Goal: Information Seeking & Learning: Obtain resource

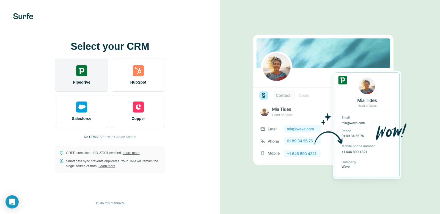
click at [95, 82] on div "Pipedrive" at bounding box center [81, 75] width 53 height 33
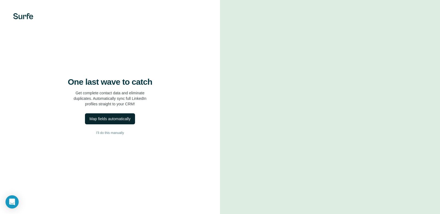
click at [121, 124] on button "Map fields automatically" at bounding box center [110, 118] width 50 height 11
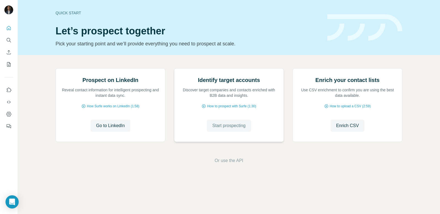
click at [228, 129] on span "Start prospecting" at bounding box center [228, 125] width 33 height 7
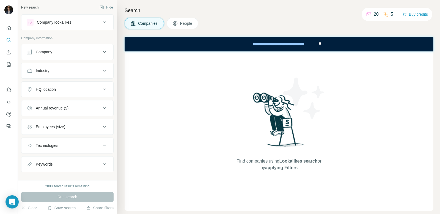
click at [97, 55] on button "Company" at bounding box center [67, 51] width 92 height 13
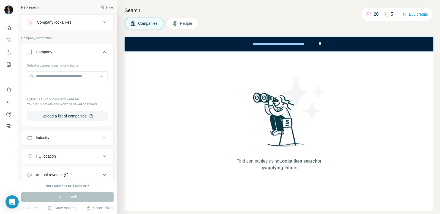
click at [87, 137] on div "Industry" at bounding box center [64, 137] width 74 height 5
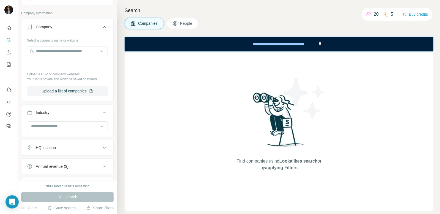
scroll to position [29, 0]
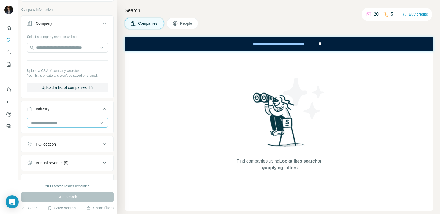
click at [94, 125] on input at bounding box center [64, 123] width 68 height 6
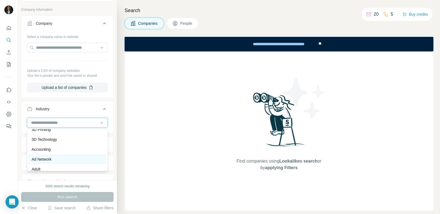
scroll to position [0, 0]
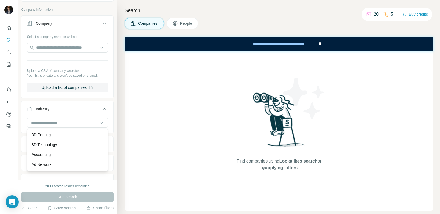
click at [48, 155] on p "Accounting" at bounding box center [41, 154] width 19 height 5
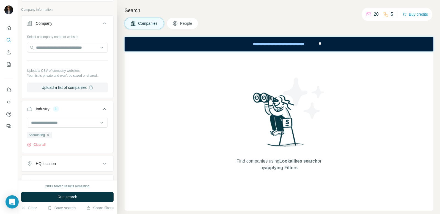
drag, startPoint x: 81, startPoint y: 124, endPoint x: 79, endPoint y: 128, distance: 4.8
click at [81, 124] on input at bounding box center [64, 123] width 68 height 6
click at [53, 133] on div "Ad Network" at bounding box center [67, 131] width 71 height 5
click at [75, 123] on input at bounding box center [64, 123] width 68 height 6
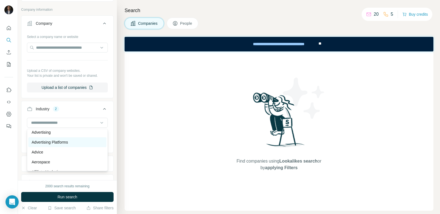
scroll to position [77, 0]
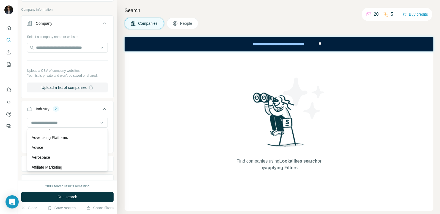
click at [56, 140] on p "Advertising Platforms" at bounding box center [50, 137] width 36 height 5
click at [67, 145] on div "Advertising Platforms" at bounding box center [47, 144] width 40 height 7
click at [79, 124] on input at bounding box center [64, 123] width 68 height 6
click at [51, 137] on p "Advertising" at bounding box center [41, 135] width 19 height 5
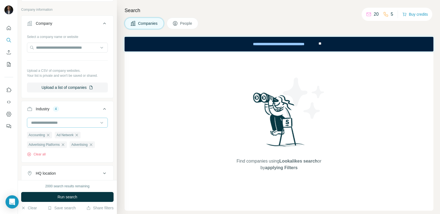
click at [84, 122] on input at bounding box center [64, 123] width 68 height 6
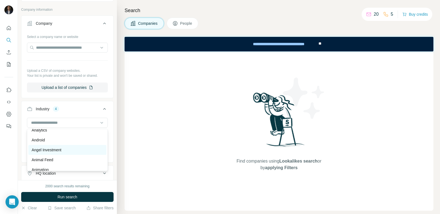
click at [54, 150] on p "Angel Investment" at bounding box center [47, 149] width 30 height 5
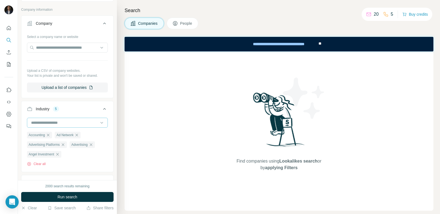
click at [83, 123] on input at bounding box center [64, 123] width 68 height 6
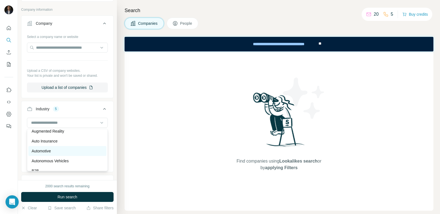
scroll to position [361, 0]
click at [52, 142] on p "Auto Insurance" at bounding box center [45, 139] width 26 height 5
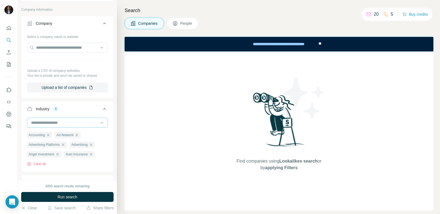
click at [72, 125] on input at bounding box center [64, 123] width 68 height 6
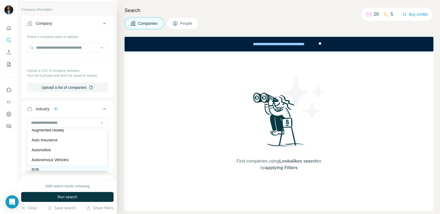
click at [62, 170] on div "B2B" at bounding box center [67, 169] width 71 height 5
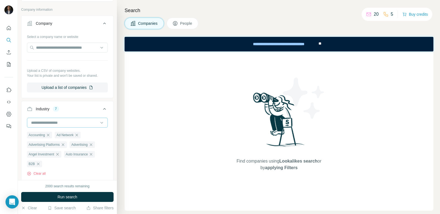
click at [84, 124] on input at bounding box center [64, 123] width 68 height 6
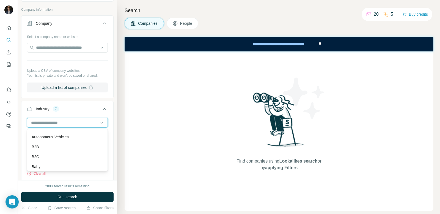
scroll to position [388, 0]
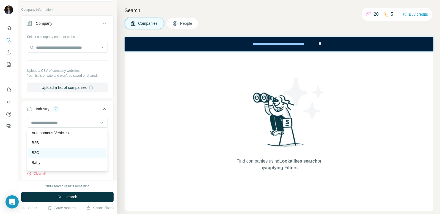
click at [72, 152] on div "B2C" at bounding box center [67, 152] width 71 height 5
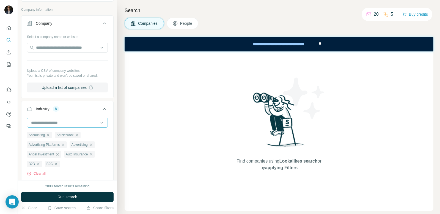
click at [88, 120] on input at bounding box center [64, 123] width 68 height 6
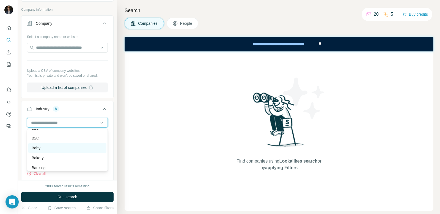
scroll to position [403, 0]
click at [59, 162] on div "Banking" at bounding box center [67, 167] width 78 height 10
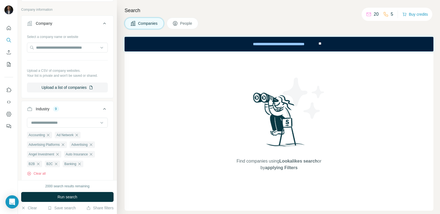
click at [60, 150] on ul "Accounting Ad Network Advertising Platforms Advertising Angel Investment Auto I…" at bounding box center [67, 149] width 81 height 36
click at [76, 124] on input at bounding box center [64, 123] width 68 height 6
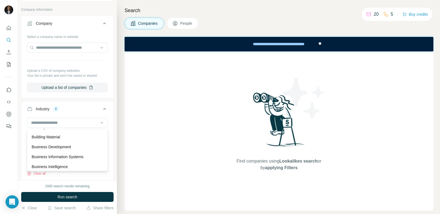
scroll to position [643, 0]
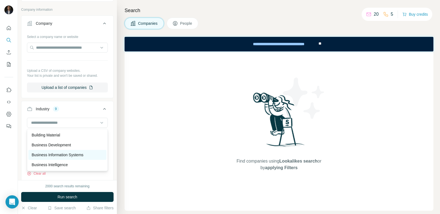
click at [56, 154] on p "Business Information Systems" at bounding box center [58, 154] width 52 height 5
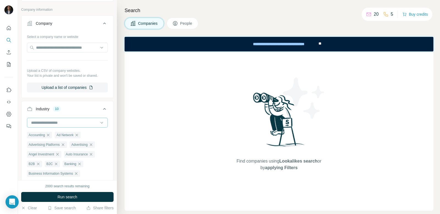
click at [66, 122] on input at bounding box center [64, 123] width 68 height 6
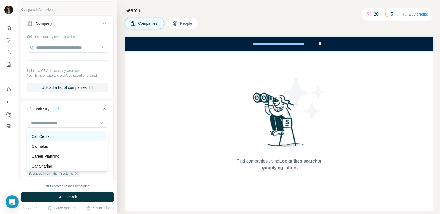
scroll to position [700, 0]
click at [67, 139] on div "Call Center" at bounding box center [67, 137] width 71 height 5
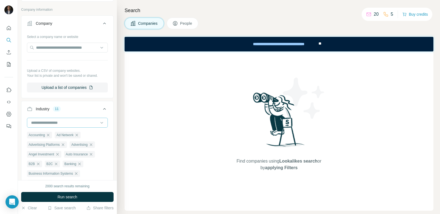
click at [79, 124] on input at bounding box center [64, 123] width 68 height 6
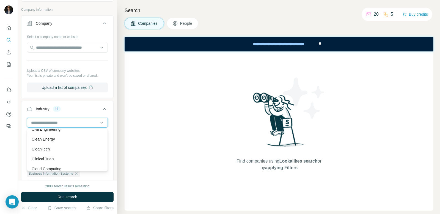
scroll to position [838, 0]
click at [63, 140] on div "Clean Energy" at bounding box center [67, 137] width 71 height 5
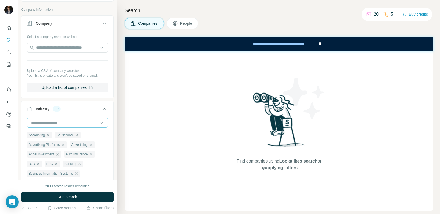
click at [72, 125] on input at bounding box center [64, 123] width 68 height 6
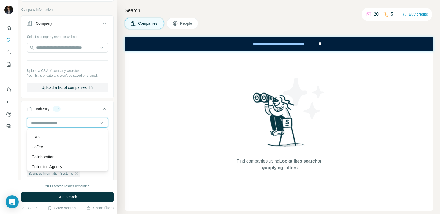
scroll to position [930, 0]
click at [64, 135] on div "CMS" at bounding box center [67, 134] width 71 height 5
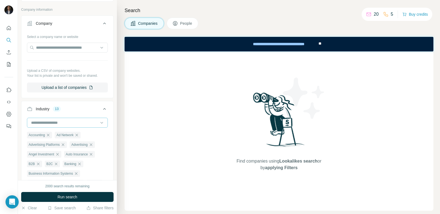
click at [72, 124] on input at bounding box center [64, 123] width 68 height 6
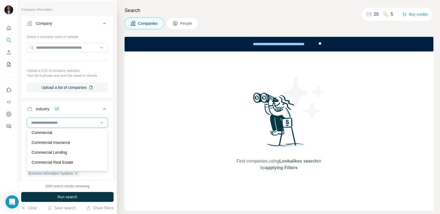
scroll to position [983, 0]
click at [73, 141] on div "Commercial Insurance" at bounding box center [67, 140] width 71 height 5
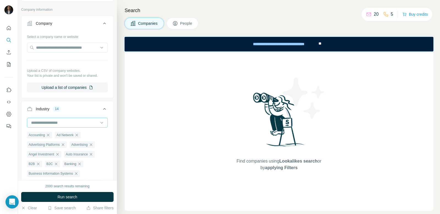
click at [86, 121] on input at bounding box center [64, 123] width 68 height 6
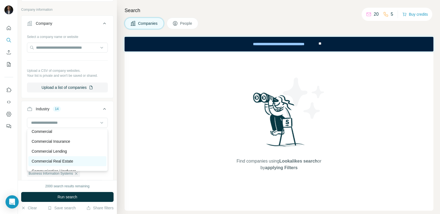
click at [59, 161] on p "Commercial Real Estate" at bounding box center [52, 160] width 41 height 5
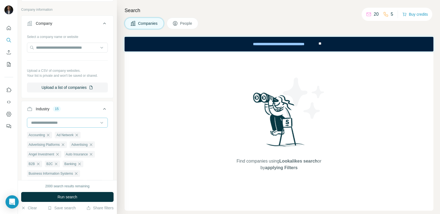
click at [77, 124] on input at bounding box center [64, 123] width 68 height 6
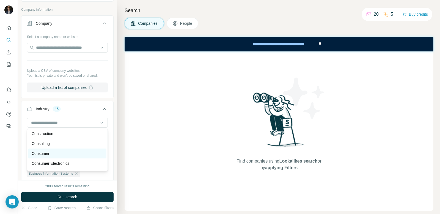
scroll to position [1112, 0]
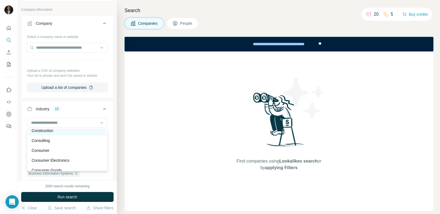
click at [70, 134] on div "Construction" at bounding box center [67, 131] width 78 height 10
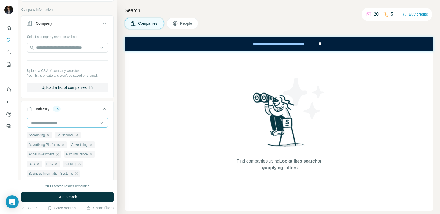
click at [91, 118] on div at bounding box center [64, 122] width 68 height 9
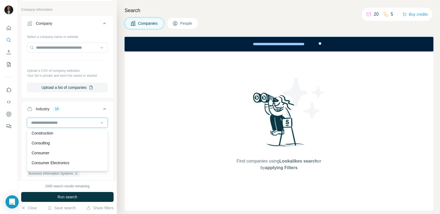
scroll to position [1103, 0]
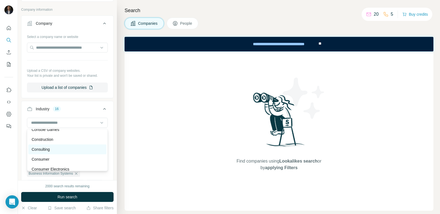
click at [72, 149] on div "Consulting" at bounding box center [67, 148] width 71 height 5
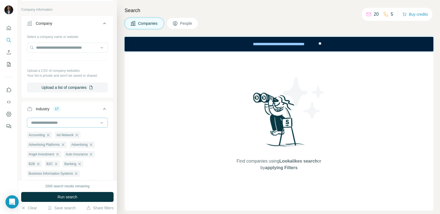
click at [91, 124] on input at bounding box center [64, 123] width 68 height 6
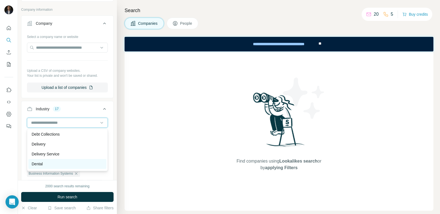
scroll to position [1522, 0]
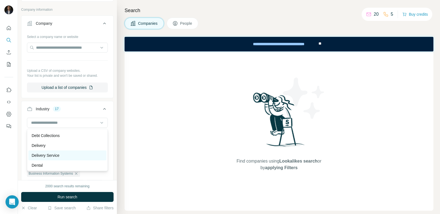
click at [66, 151] on div "Delivery Service" at bounding box center [67, 155] width 78 height 10
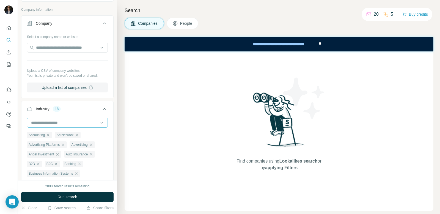
click at [79, 126] on div at bounding box center [64, 122] width 68 height 9
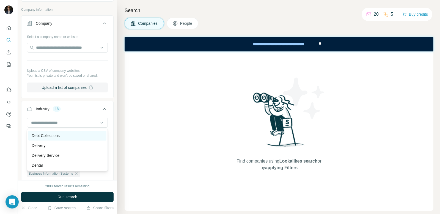
click at [64, 134] on div "Debt Collections" at bounding box center [67, 135] width 71 height 5
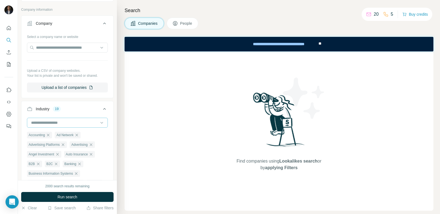
click at [82, 124] on input at bounding box center [64, 123] width 68 height 6
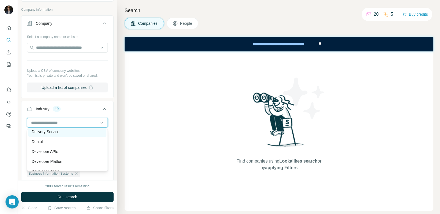
scroll to position [1550, 0]
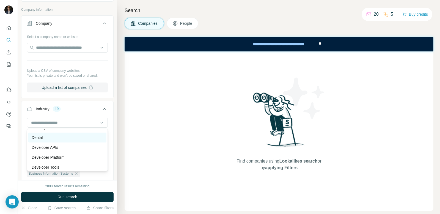
click at [59, 137] on div "Dental" at bounding box center [67, 137] width 71 height 5
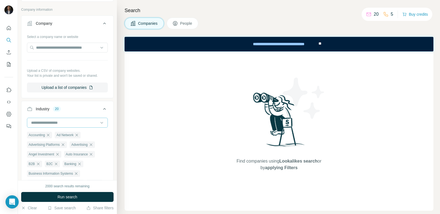
click at [78, 120] on input at bounding box center [64, 123] width 68 height 6
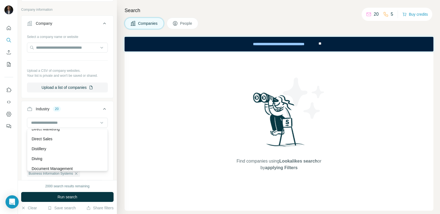
scroll to position [1656, 0]
click at [46, 142] on p "Direct Sales" at bounding box center [42, 139] width 21 height 5
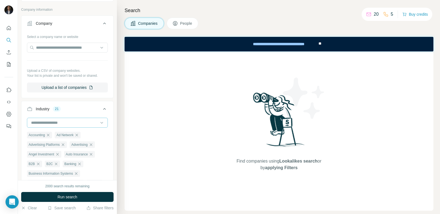
click at [89, 121] on input at bounding box center [64, 123] width 68 height 6
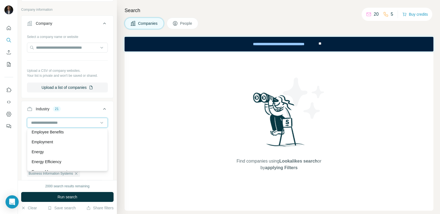
scroll to position [1921, 0]
click at [56, 155] on div "Energy" at bounding box center [67, 151] width 71 height 5
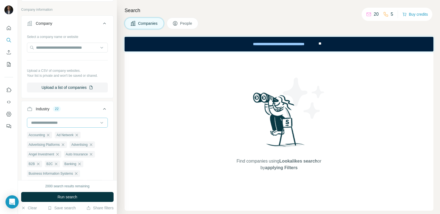
click at [81, 121] on input at bounding box center [64, 123] width 68 height 6
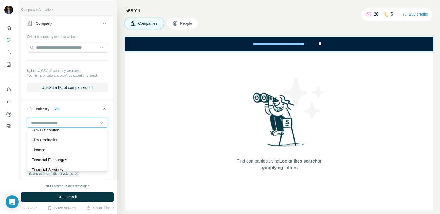
scroll to position [2233, 0]
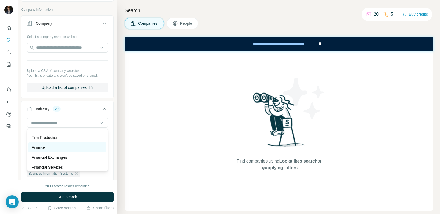
click at [61, 147] on div "Finance" at bounding box center [67, 147] width 71 height 5
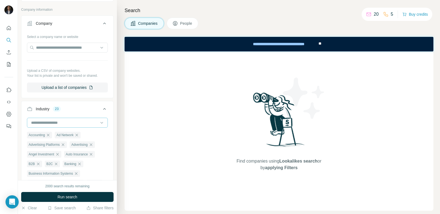
click at [80, 122] on input at bounding box center [64, 123] width 68 height 6
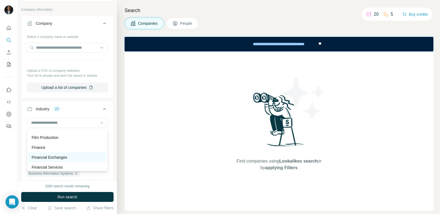
click at [59, 157] on p "Financial Exchanges" at bounding box center [49, 156] width 35 height 5
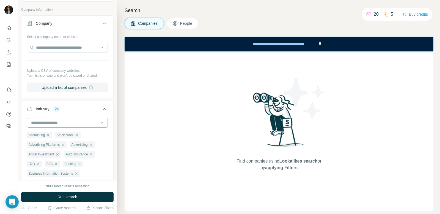
click at [82, 124] on input at bounding box center [64, 123] width 68 height 6
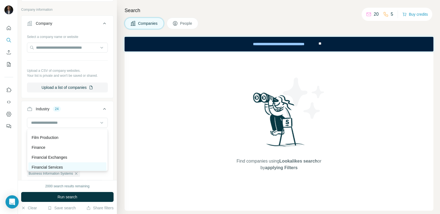
click at [53, 166] on p "Financial Services" at bounding box center [47, 166] width 31 height 5
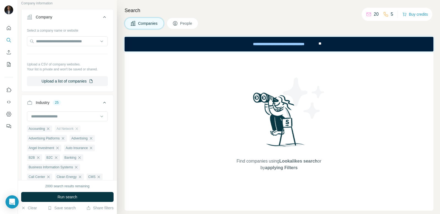
scroll to position [38, 0]
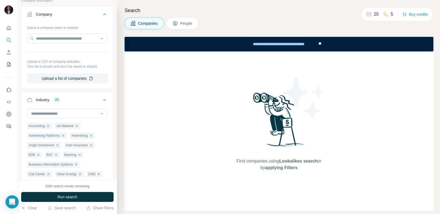
click at [77, 118] on div at bounding box center [67, 114] width 81 height 11
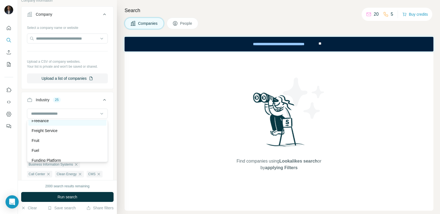
scroll to position [2395, 0]
click at [49, 124] on div "Freelance" at bounding box center [67, 123] width 71 height 5
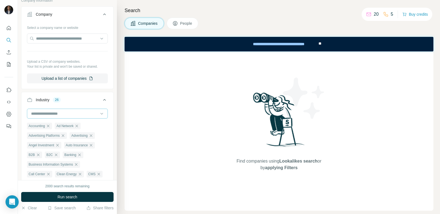
click at [73, 113] on input at bounding box center [64, 113] width 68 height 6
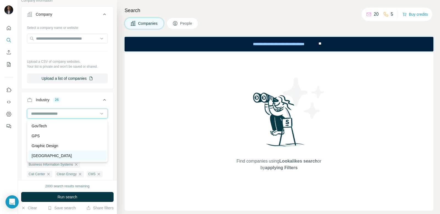
scroll to position [2568, 0]
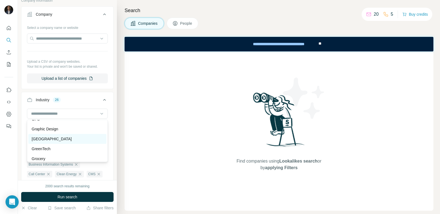
click at [55, 141] on p "[GEOGRAPHIC_DATA]" at bounding box center [52, 138] width 40 height 5
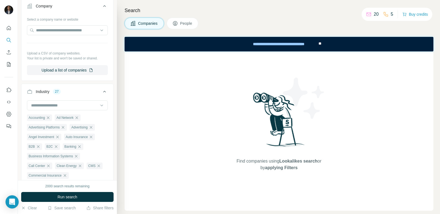
scroll to position [49, 0]
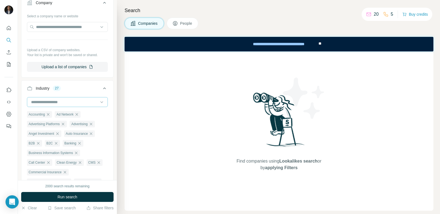
click at [71, 100] on input at bounding box center [64, 102] width 68 height 6
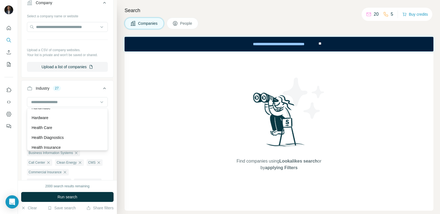
scroll to position [2642, 0]
click at [57, 133] on p "Health Insurance" at bounding box center [46, 132] width 29 height 5
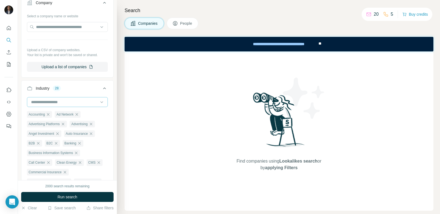
click at [80, 104] on input at bounding box center [64, 102] width 68 height 6
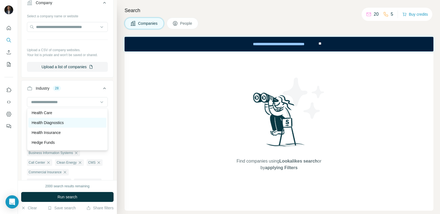
click at [60, 121] on p "Health Diagnostics" at bounding box center [48, 122] width 32 height 5
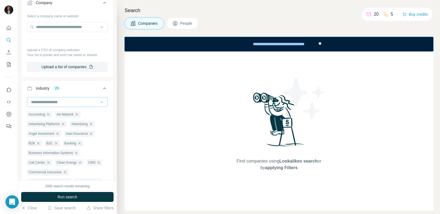
click at [69, 103] on input at bounding box center [64, 102] width 68 height 6
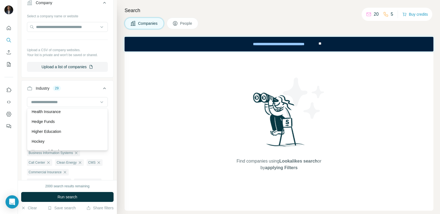
scroll to position [2662, 0]
click at [55, 122] on p "Hedge Funds" at bounding box center [43, 122] width 23 height 5
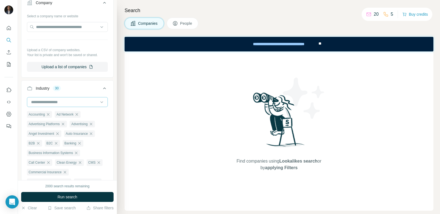
click at [80, 104] on input at bounding box center [64, 102] width 68 height 6
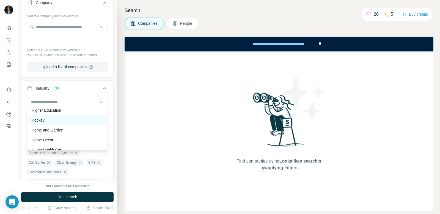
scroll to position [2684, 0]
click at [59, 111] on p "Higher Education" at bounding box center [46, 110] width 29 height 5
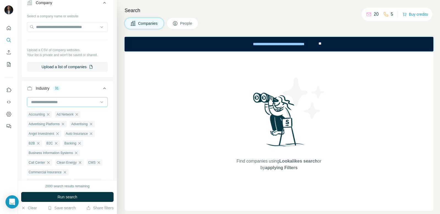
click at [77, 103] on input at bounding box center [64, 102] width 68 height 6
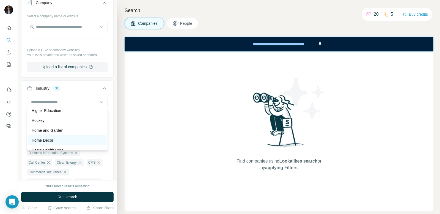
click at [49, 141] on p "Home Decor" at bounding box center [43, 139] width 22 height 5
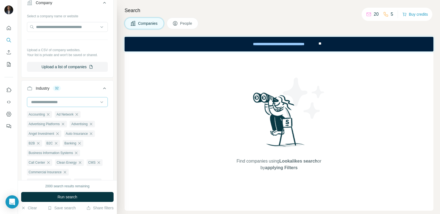
click at [78, 104] on input at bounding box center [64, 102] width 68 height 6
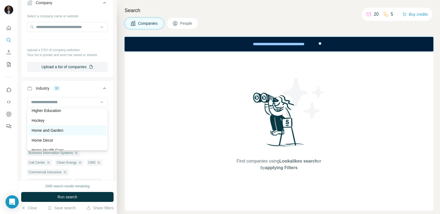
click at [47, 128] on p "Home and Garden" at bounding box center [48, 129] width 32 height 5
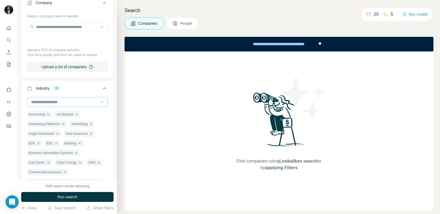
click at [79, 105] on input at bounding box center [64, 102] width 68 height 6
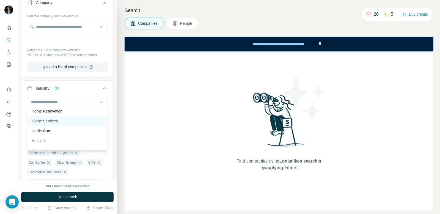
click at [58, 122] on p "Home Services" at bounding box center [45, 120] width 26 height 5
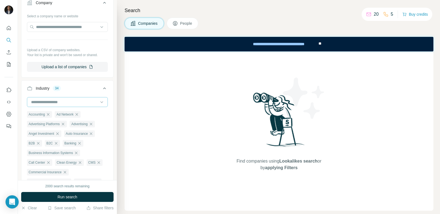
click at [76, 104] on input at bounding box center [64, 102] width 68 height 6
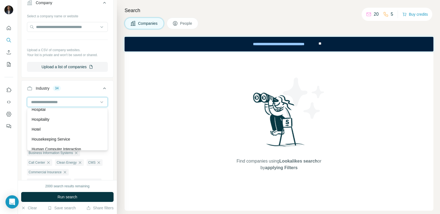
scroll to position [2801, 0]
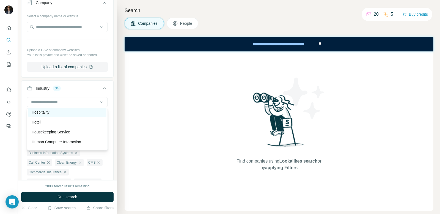
click at [52, 115] on div "Hospitality" at bounding box center [67, 112] width 78 height 10
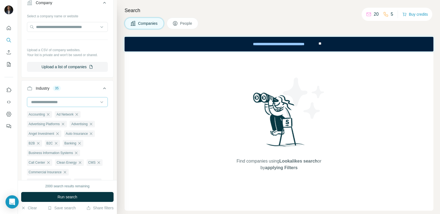
click at [73, 103] on input at bounding box center [64, 102] width 68 height 6
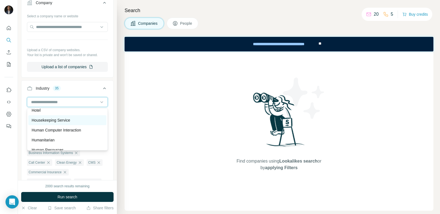
scroll to position [2813, 0]
click at [58, 121] on p "Housekeeping Service" at bounding box center [51, 119] width 38 height 5
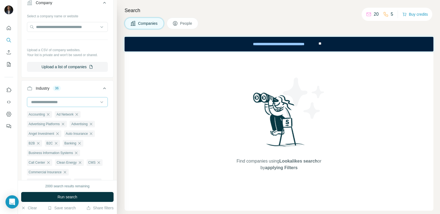
click at [68, 105] on div at bounding box center [64, 101] width 68 height 9
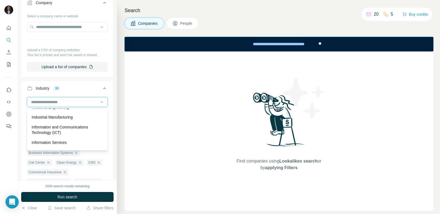
scroll to position [2964, 0]
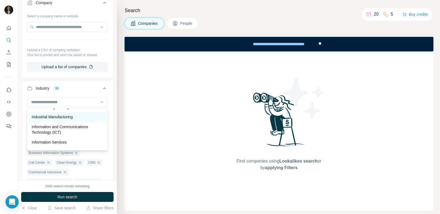
click at [60, 119] on p "Industrial Manufacturing" at bounding box center [52, 116] width 41 height 5
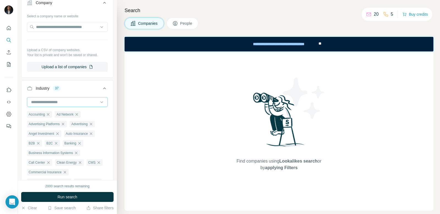
click at [76, 105] on div at bounding box center [64, 101] width 68 height 9
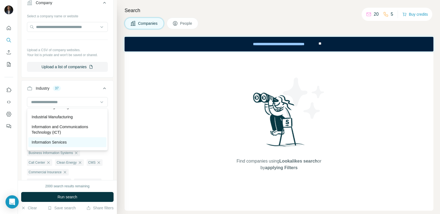
click at [55, 142] on p "Information Services" at bounding box center [49, 141] width 35 height 5
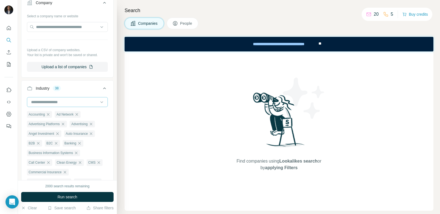
click at [72, 98] on div at bounding box center [64, 101] width 68 height 9
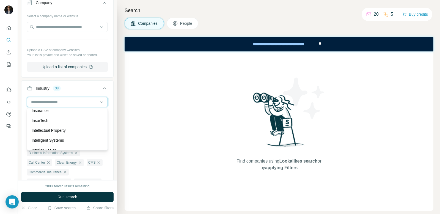
scroll to position [3036, 0]
click at [60, 110] on div "Insurance" at bounding box center [67, 109] width 71 height 5
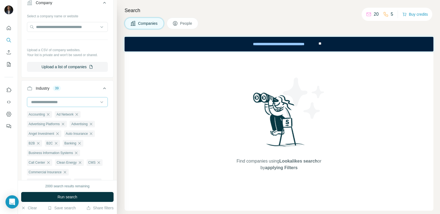
click at [62, 99] on input at bounding box center [64, 102] width 68 height 6
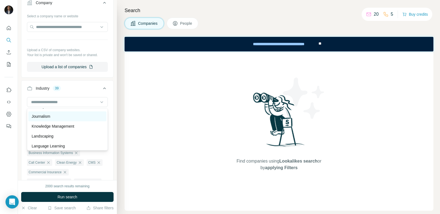
click at [60, 116] on div "Journalism" at bounding box center [67, 115] width 71 height 5
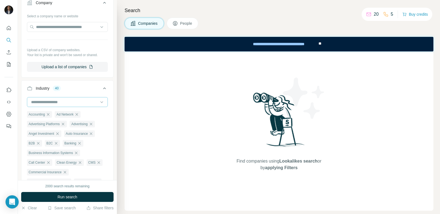
click at [66, 101] on input at bounding box center [64, 102] width 68 height 6
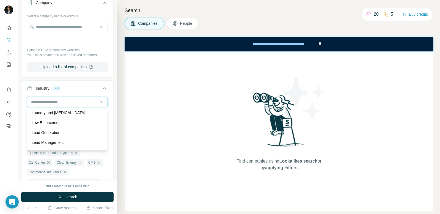
scroll to position [3232, 0]
click at [62, 122] on p "Law Enforcement" at bounding box center [47, 121] width 30 height 5
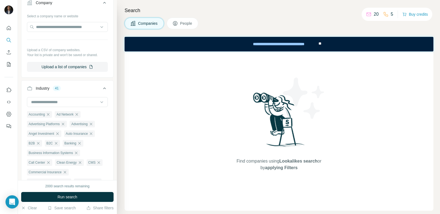
click at [74, 108] on div "Accounting Ad Network Advertising Platforms Advertising Angel Investment Auto I…" at bounding box center [67, 208] width 81 height 222
click at [75, 107] on div at bounding box center [67, 102] width 81 height 11
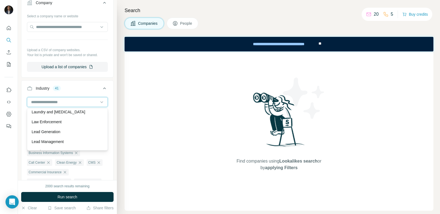
click at [76, 105] on input at bounding box center [64, 102] width 68 height 6
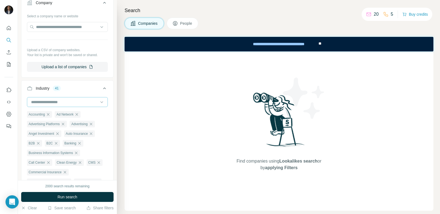
click at [62, 101] on input at bounding box center [64, 102] width 68 height 6
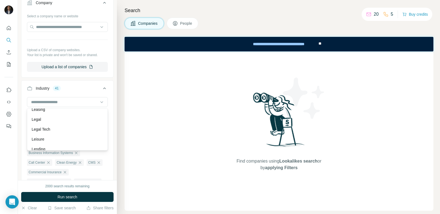
scroll to position [3276, 0]
click at [62, 111] on div "Leasing" at bounding box center [67, 108] width 78 height 10
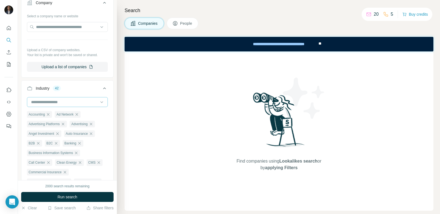
click at [73, 106] on div at bounding box center [64, 101] width 68 height 9
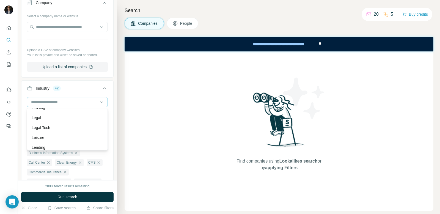
click at [56, 145] on div "Lending" at bounding box center [67, 147] width 71 height 5
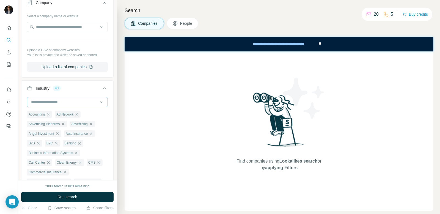
click at [82, 105] on input at bounding box center [64, 102] width 68 height 6
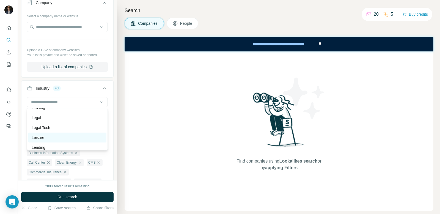
click at [51, 135] on div "Leisure" at bounding box center [67, 137] width 71 height 5
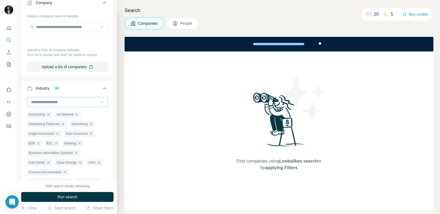
click at [81, 102] on input at bounding box center [64, 102] width 68 height 6
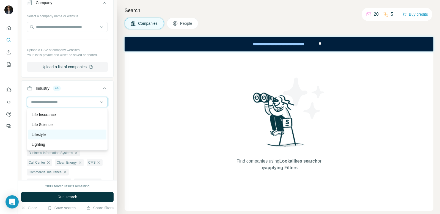
scroll to position [3318, 0]
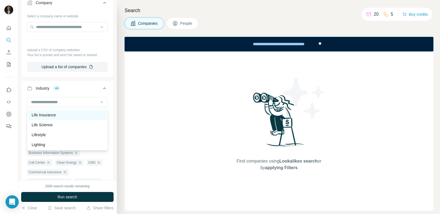
click at [48, 117] on p "Life Insurance" at bounding box center [44, 114] width 24 height 5
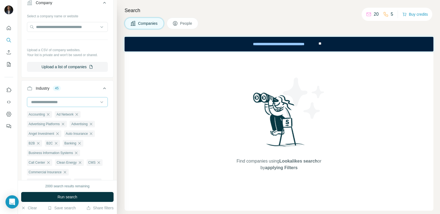
click at [58, 105] on div at bounding box center [64, 101] width 68 height 9
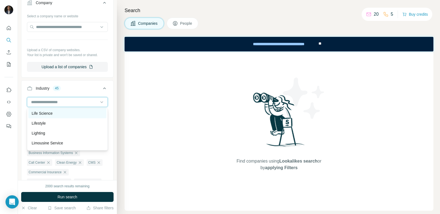
scroll to position [3318, 0]
click at [51, 117] on p "Life Insurance" at bounding box center [44, 114] width 24 height 5
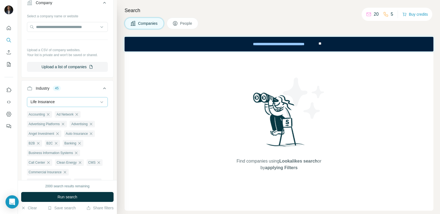
drag, startPoint x: 72, startPoint y: 102, endPoint x: 72, endPoint y: 106, distance: 4.2
click at [72, 102] on div "Life Insurance" at bounding box center [64, 101] width 68 height 5
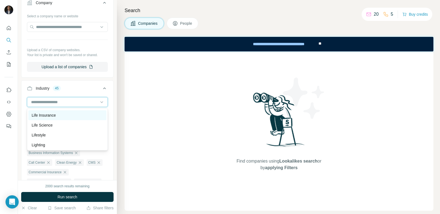
scroll to position [0, 0]
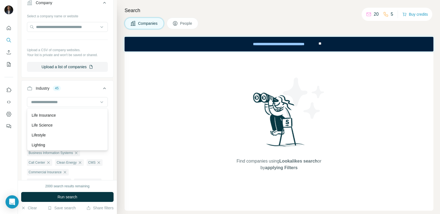
drag, startPoint x: 56, startPoint y: 127, endPoint x: 58, endPoint y: 94, distance: 33.0
click at [56, 127] on div "Life Science" at bounding box center [67, 124] width 71 height 5
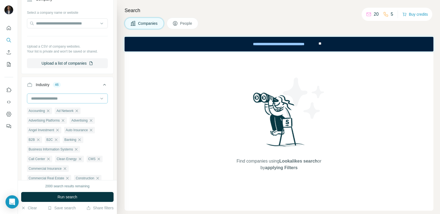
scroll to position [56, 0]
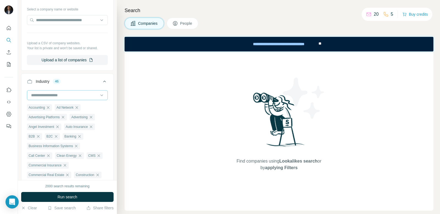
click at [59, 97] on input at bounding box center [64, 95] width 68 height 6
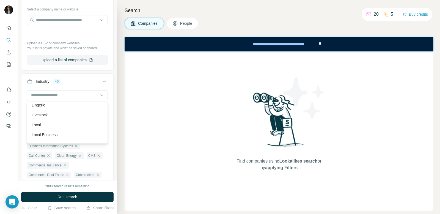
scroll to position [3388, 0]
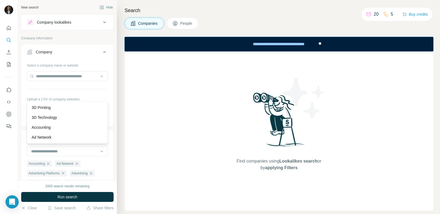
scroll to position [3391, 0]
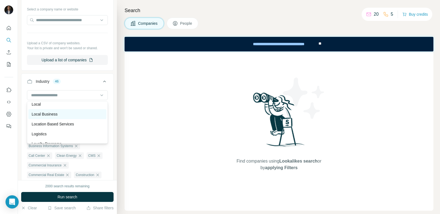
click at [55, 115] on p "Local Business" at bounding box center [45, 113] width 26 height 5
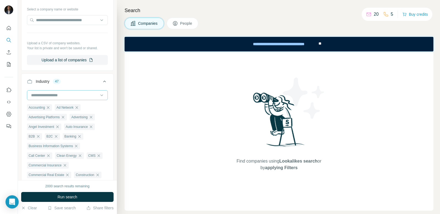
click at [64, 94] on input at bounding box center [64, 95] width 68 height 6
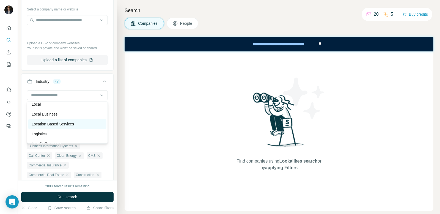
click at [59, 125] on p "Location Based Services" at bounding box center [53, 123] width 42 height 5
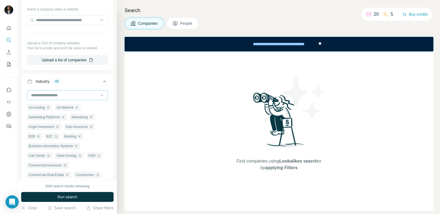
click at [67, 96] on input at bounding box center [64, 95] width 68 height 6
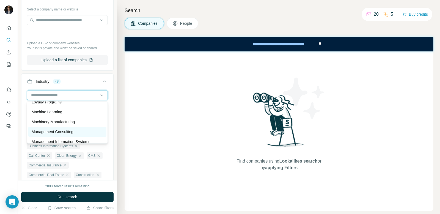
scroll to position [3434, 0]
drag, startPoint x: 61, startPoint y: 131, endPoint x: 74, endPoint y: 99, distance: 34.9
click at [61, 131] on p "Management Consulting" at bounding box center [53, 130] width 42 height 5
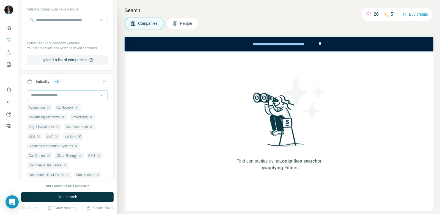
click at [75, 97] on input at bounding box center [64, 95] width 68 height 6
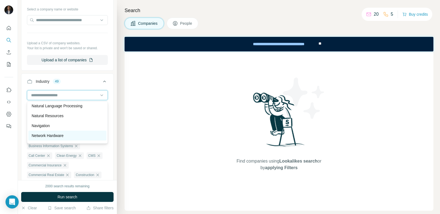
scroll to position [3834, 0]
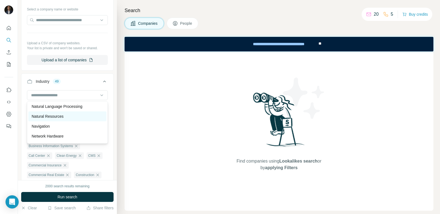
click at [55, 118] on p "Natural Resources" at bounding box center [48, 115] width 32 height 5
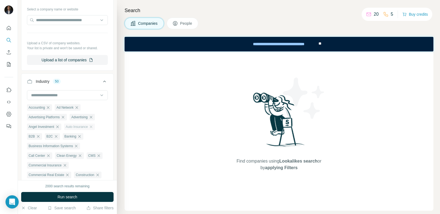
drag, startPoint x: 65, startPoint y: 90, endPoint x: 65, endPoint y: 125, distance: 35.4
click at [65, 91] on div at bounding box center [67, 95] width 81 height 10
click at [65, 93] on input at bounding box center [64, 95] width 68 height 6
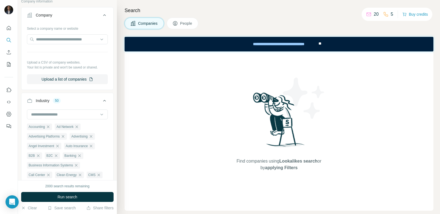
scroll to position [30, 0]
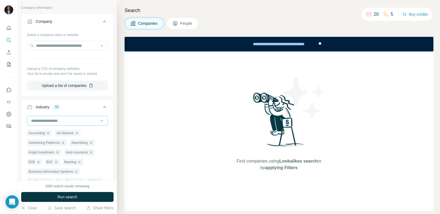
click at [63, 120] on input at bounding box center [64, 121] width 68 height 6
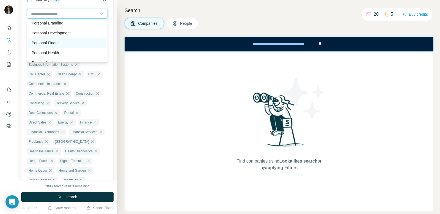
scroll to position [4164, 0]
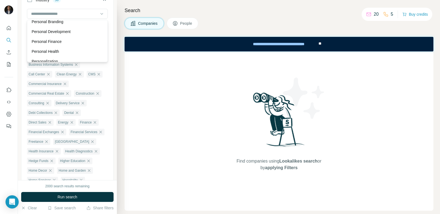
click at [65, 42] on div "Personal Finance" at bounding box center [67, 41] width 71 height 5
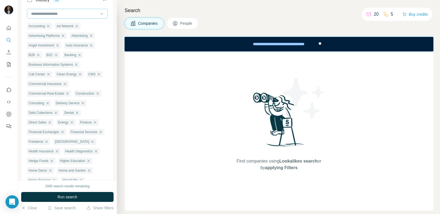
click at [88, 14] on input at bounding box center [64, 14] width 68 height 6
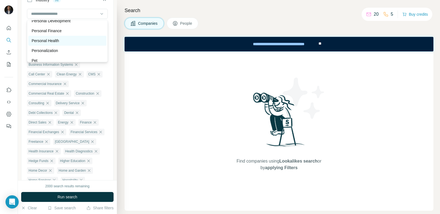
scroll to position [4175, 0]
click at [52, 43] on div "Personal Health" at bounding box center [67, 40] width 78 height 10
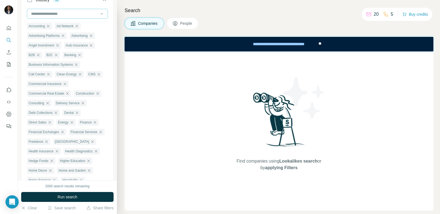
click at [85, 17] on div at bounding box center [64, 13] width 68 height 9
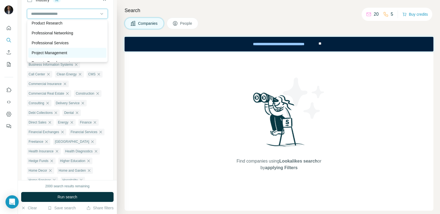
scroll to position [4451, 0]
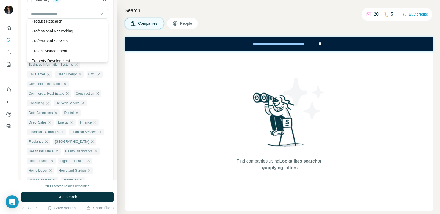
click at [59, 42] on p "Professional Services" at bounding box center [50, 40] width 37 height 5
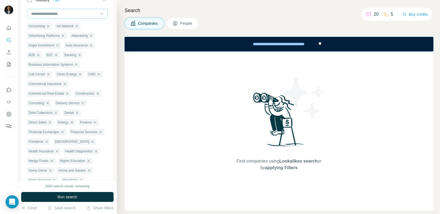
click at [77, 16] on input at bounding box center [64, 14] width 68 height 6
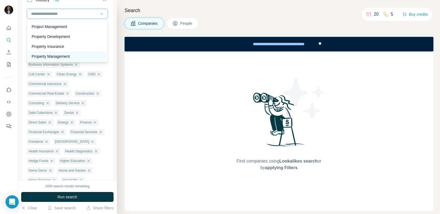
scroll to position [4492, 0]
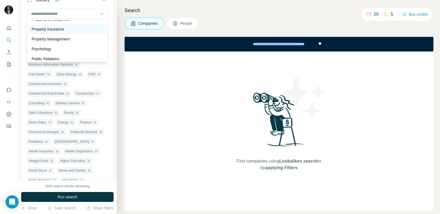
click at [54, 30] on p "Property Insurance" at bounding box center [48, 28] width 32 height 5
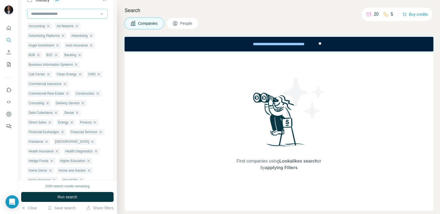
click at [63, 15] on input at bounding box center [64, 14] width 68 height 6
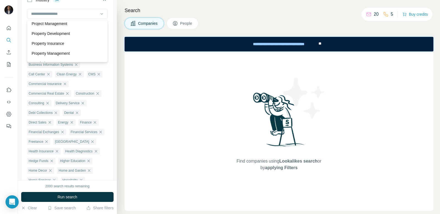
drag, startPoint x: 56, startPoint y: 35, endPoint x: 54, endPoint y: 19, distance: 15.8
click at [56, 35] on p "Property Development" at bounding box center [51, 33] width 38 height 5
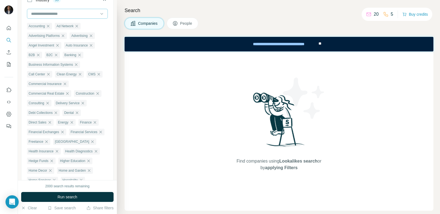
scroll to position [4478, 0]
click at [55, 14] on input at bounding box center [64, 14] width 68 height 6
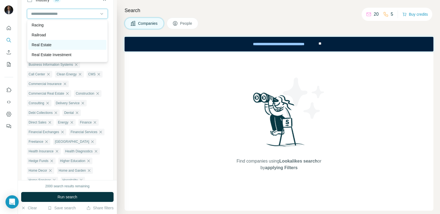
scroll to position [4588, 0]
click at [66, 44] on div "Real Estate" at bounding box center [67, 41] width 71 height 5
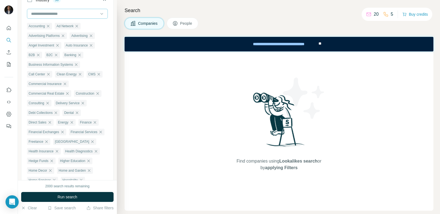
click at [75, 16] on input at bounding box center [64, 14] width 68 height 6
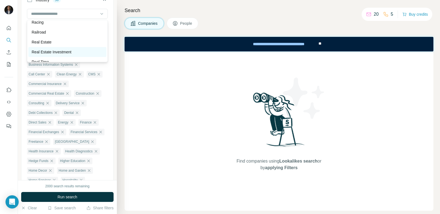
click at [68, 54] on p "Real Estate Investment" at bounding box center [52, 51] width 40 height 5
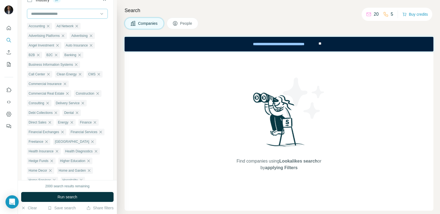
click at [58, 12] on input at bounding box center [64, 14] width 68 height 6
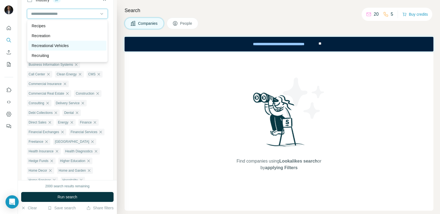
scroll to position [4636, 0]
click at [66, 45] on p "Recreational Vehicles" at bounding box center [50, 43] width 37 height 5
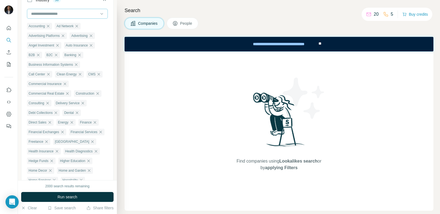
click at [65, 15] on input at bounding box center [64, 14] width 68 height 6
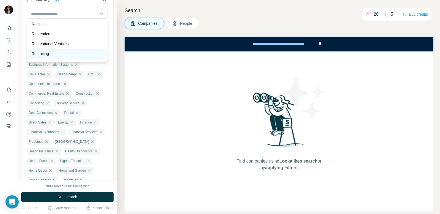
click at [48, 52] on p "Recruiting" at bounding box center [40, 53] width 17 height 5
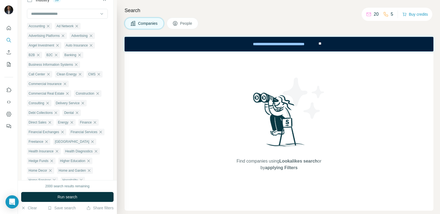
click at [58, 13] on input at bounding box center [64, 14] width 68 height 6
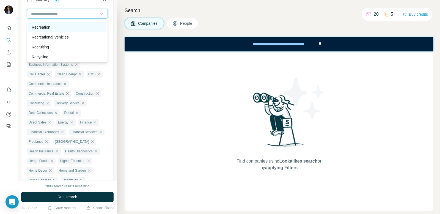
scroll to position [4643, 0]
click at [52, 28] on div "Recreation" at bounding box center [67, 26] width 71 height 5
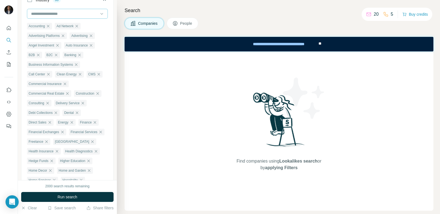
click at [59, 15] on input at bounding box center [64, 14] width 68 height 6
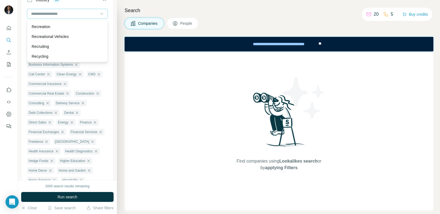
drag, startPoint x: 45, startPoint y: 56, endPoint x: 65, endPoint y: 12, distance: 48.9
click at [45, 56] on p "Recycling" at bounding box center [40, 56] width 17 height 5
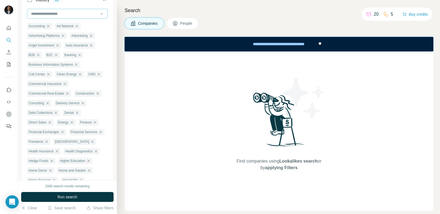
click at [65, 12] on input at bounding box center [64, 14] width 68 height 6
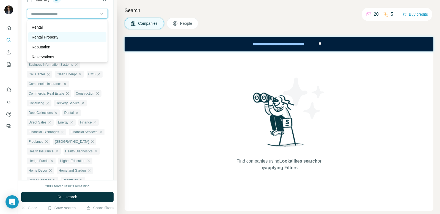
scroll to position [4714, 0]
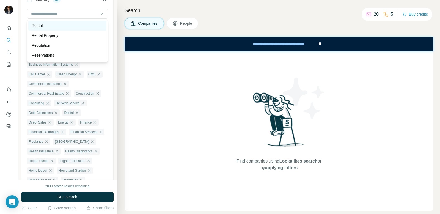
click at [60, 27] on div "Rental" at bounding box center [67, 25] width 71 height 5
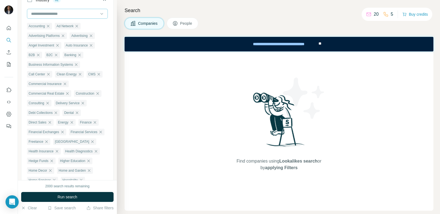
click at [61, 15] on input at bounding box center [64, 14] width 68 height 6
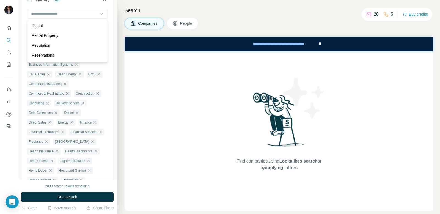
drag, startPoint x: 54, startPoint y: 35, endPoint x: 60, endPoint y: 21, distance: 14.8
click at [54, 35] on p "Rental Property" at bounding box center [45, 35] width 27 height 5
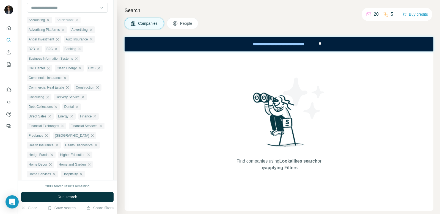
scroll to position [148, 0]
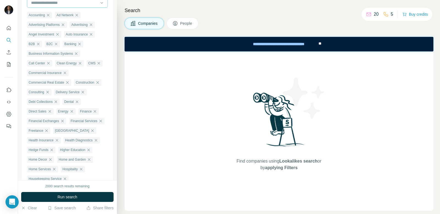
click at [68, 2] on input at bounding box center [64, 3] width 68 height 6
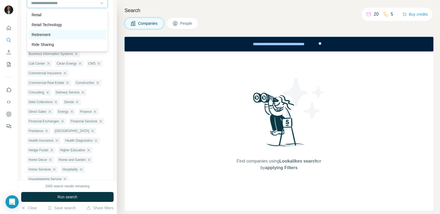
scroll to position [4783, 0]
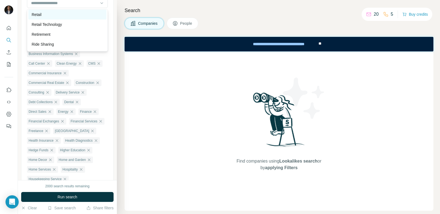
click at [50, 16] on div "Retail" at bounding box center [67, 14] width 71 height 5
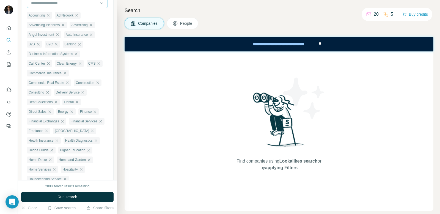
click at [61, 7] on div at bounding box center [64, 2] width 68 height 9
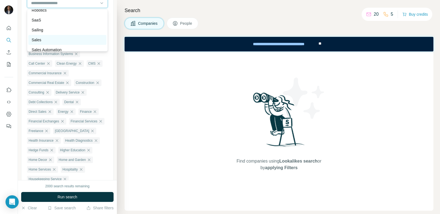
scroll to position [4839, 0]
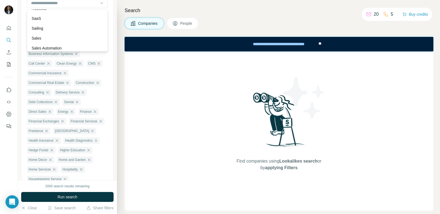
drag, startPoint x: 56, startPoint y: 40, endPoint x: 59, endPoint y: 13, distance: 26.8
click at [56, 40] on div "Sales" at bounding box center [67, 37] width 71 height 5
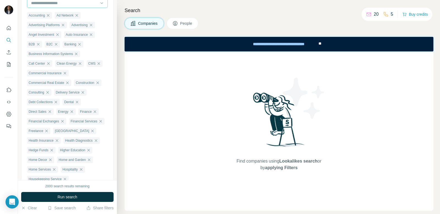
click at [65, 5] on input at bounding box center [64, 3] width 68 height 6
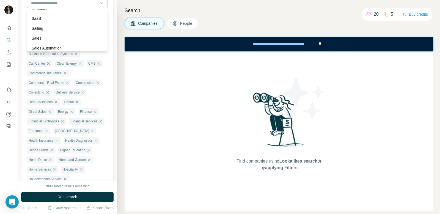
click at [49, 21] on div "SaaS" at bounding box center [67, 18] width 78 height 10
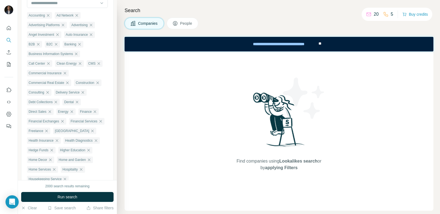
click at [59, 2] on input at bounding box center [64, 3] width 68 height 6
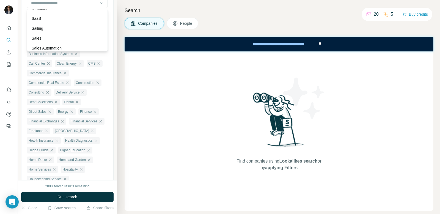
click at [58, 48] on p "Sales Automation" at bounding box center [47, 47] width 30 height 5
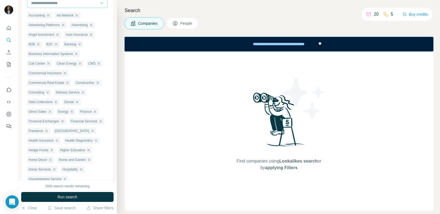
click at [60, 4] on input at bounding box center [64, 3] width 68 height 6
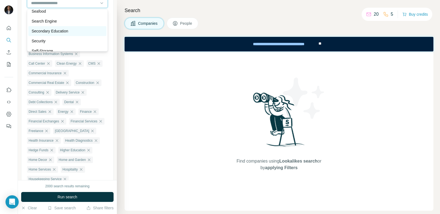
scroll to position [4922, 0]
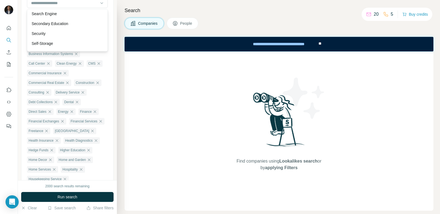
click at [54, 16] on p "Search Engine" at bounding box center [44, 13] width 25 height 5
click at [60, 6] on input at bounding box center [64, 3] width 68 height 6
click at [44, 35] on p "Security" at bounding box center [39, 33] width 14 height 5
click at [57, 8] on div at bounding box center [67, 3] width 81 height 10
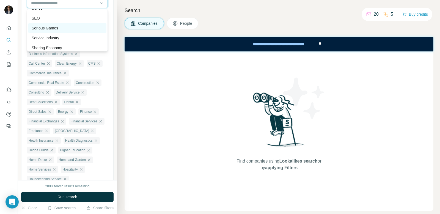
scroll to position [4998, 0]
click at [56, 18] on div "SEO" at bounding box center [67, 17] width 71 height 5
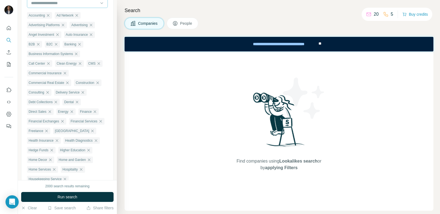
click at [72, 2] on input at bounding box center [64, 3] width 68 height 6
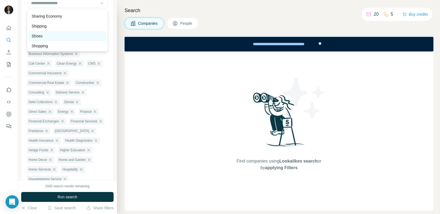
scroll to position [5029, 0]
drag, startPoint x: 55, startPoint y: 27, endPoint x: 69, endPoint y: 23, distance: 14.8
click at [55, 27] on div "Shipping" at bounding box center [67, 25] width 71 height 5
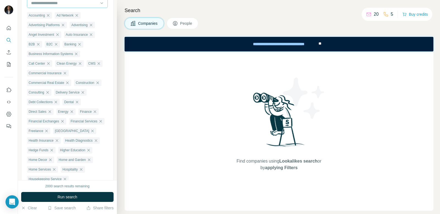
click at [78, 5] on input at bounding box center [64, 3] width 68 height 6
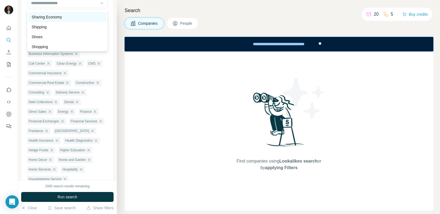
click at [54, 20] on div "Sharing Economy" at bounding box center [67, 17] width 78 height 10
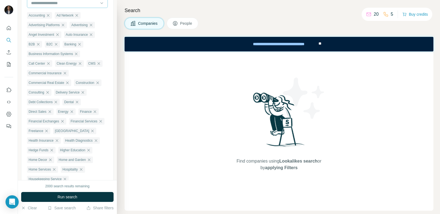
click at [66, 5] on input at bounding box center [64, 3] width 68 height 6
click at [66, 16] on p "Small and Medium Businesses" at bounding box center [58, 15] width 52 height 5
click at [60, 5] on input at bounding box center [64, 3] width 68 height 6
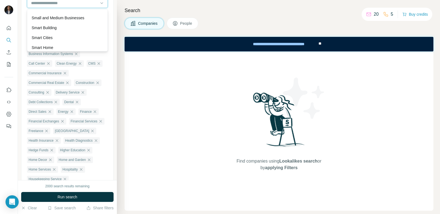
scroll to position [5121, 0]
click at [43, 15] on p "Smart Building" at bounding box center [44, 12] width 25 height 5
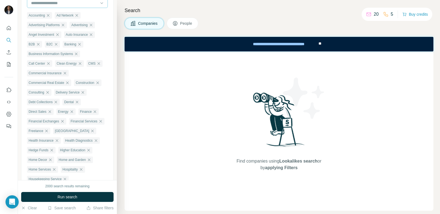
click at [45, 3] on input at bounding box center [64, 3] width 68 height 6
click at [45, 4] on input at bounding box center [64, 3] width 68 height 6
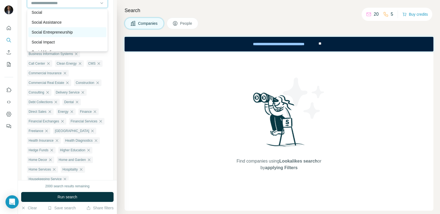
scroll to position [5183, 0]
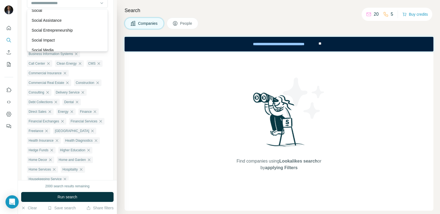
drag, startPoint x: 63, startPoint y: 30, endPoint x: 62, endPoint y: 24, distance: 6.1
click at [63, 30] on p "Social Entrepreneurship" at bounding box center [52, 29] width 41 height 5
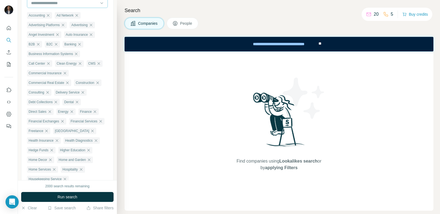
click at [60, 5] on input at bounding box center [64, 3] width 68 height 6
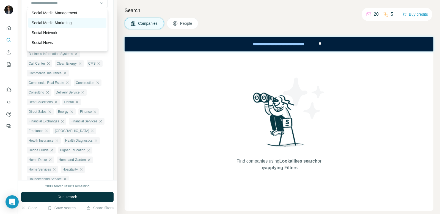
scroll to position [5229, 0]
click at [63, 24] on p "Social Media Management" at bounding box center [55, 23] width 46 height 5
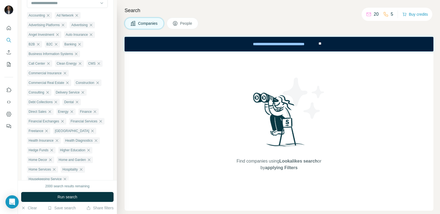
scroll to position [5230, 0]
click at [94, 5] on input at bounding box center [64, 3] width 68 height 6
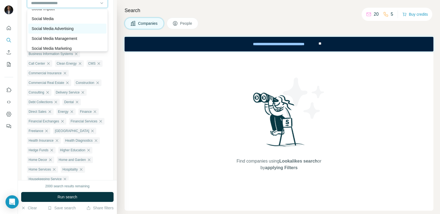
scroll to position [5216, 0]
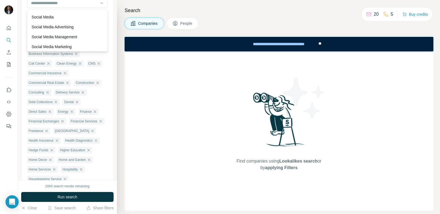
click at [77, 20] on div "Social Media" at bounding box center [67, 17] width 78 height 10
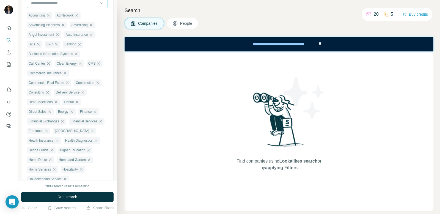
click at [95, 5] on input at bounding box center [64, 3] width 68 height 6
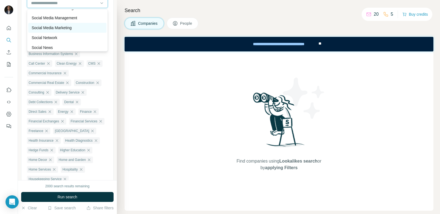
scroll to position [5235, 0]
click at [67, 29] on p "Social Media Marketing" at bounding box center [52, 27] width 40 height 5
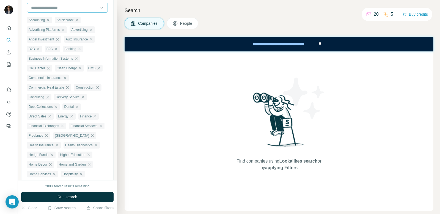
click at [71, 12] on div at bounding box center [64, 7] width 68 height 9
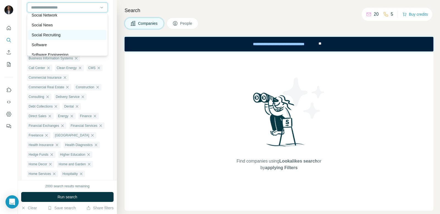
scroll to position [5263, 0]
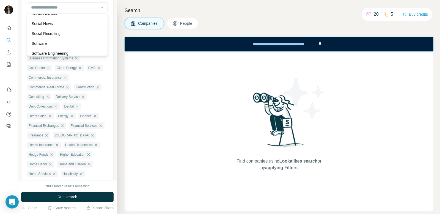
click at [66, 34] on div "Social Recruiting" at bounding box center [67, 33] width 71 height 5
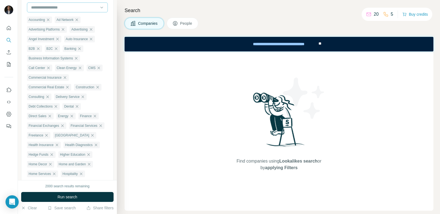
click at [59, 9] on input at bounding box center [64, 7] width 68 height 6
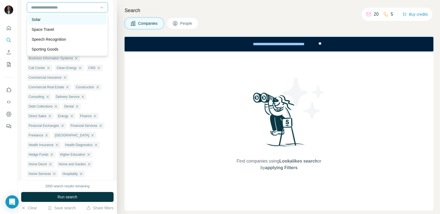
scroll to position [5311, 0]
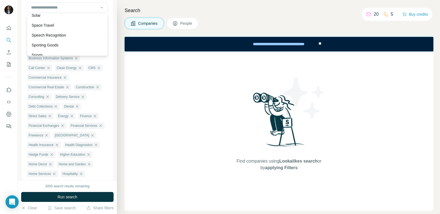
click at [41, 17] on div "Solar" at bounding box center [67, 15] width 71 height 5
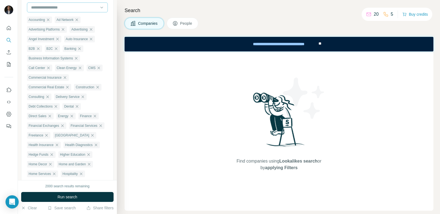
click at [50, 9] on input at bounding box center [64, 7] width 68 height 6
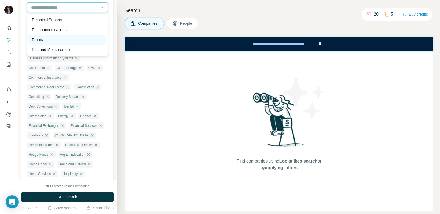
scroll to position [5465, 0]
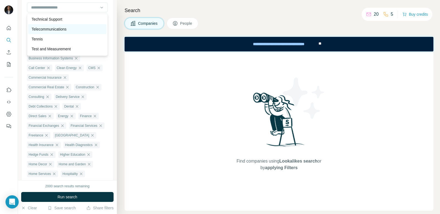
click at [66, 29] on p "Telecommunications" at bounding box center [49, 28] width 35 height 5
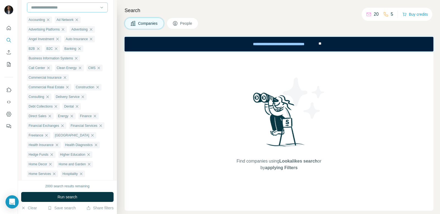
click at [63, 9] on input at bounding box center [64, 7] width 68 height 6
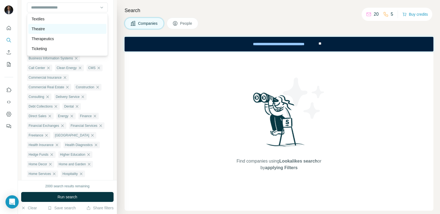
scroll to position [5515, 0]
drag, startPoint x: 46, startPoint y: 38, endPoint x: 51, endPoint y: 14, distance: 24.1
click at [46, 38] on p "Therapeutics" at bounding box center [43, 37] width 22 height 5
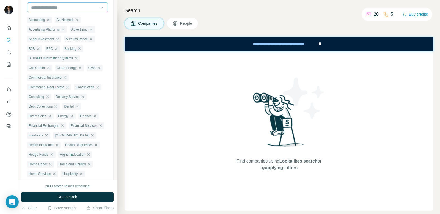
click at [53, 9] on input at bounding box center [64, 7] width 68 height 6
drag, startPoint x: 47, startPoint y: 50, endPoint x: 45, endPoint y: 24, distance: 25.3
click at [47, 50] on p "Ticketing" at bounding box center [39, 47] width 15 height 5
click at [51, 8] on input at bounding box center [64, 7] width 68 height 6
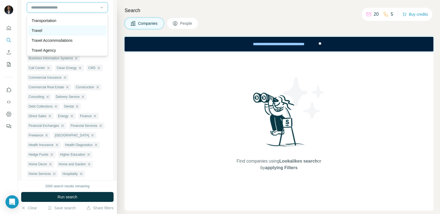
scroll to position [5650, 0]
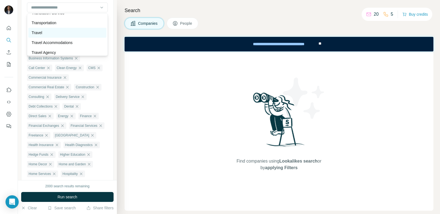
click at [57, 31] on div "Travel" at bounding box center [67, 32] width 71 height 5
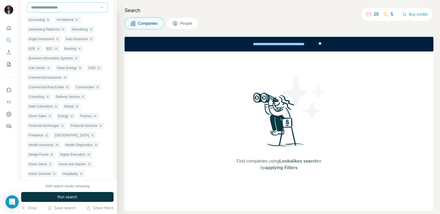
click at [57, 9] on input at bounding box center [64, 7] width 68 height 6
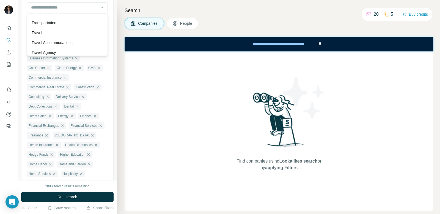
click at [53, 21] on p "Transportation" at bounding box center [44, 22] width 25 height 5
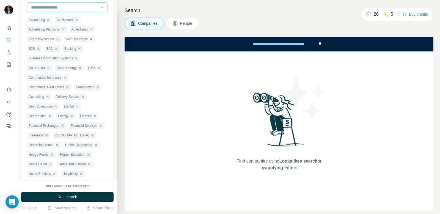
click at [56, 11] on div at bounding box center [64, 7] width 68 height 9
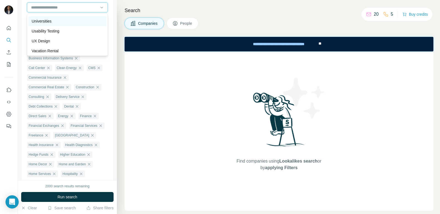
scroll to position [5740, 0]
drag, startPoint x: 49, startPoint y: 21, endPoint x: 61, endPoint y: 11, distance: 15.8
click at [49, 21] on p "Universities" at bounding box center [42, 20] width 20 height 5
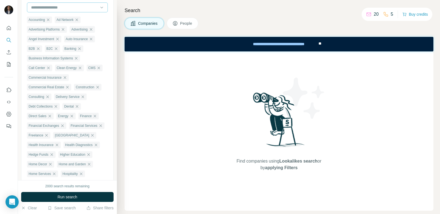
click at [62, 10] on input at bounding box center [64, 7] width 68 height 6
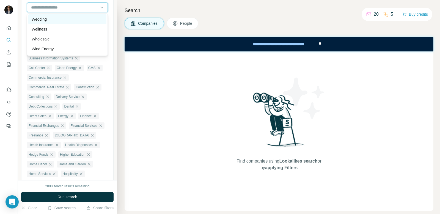
scroll to position [6063, 0]
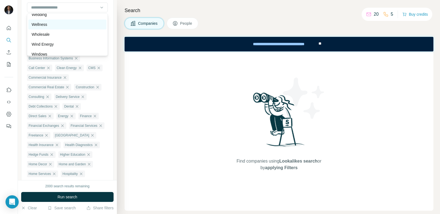
click at [49, 24] on div "Wellness" at bounding box center [67, 24] width 71 height 5
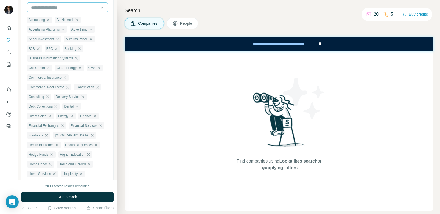
click at [57, 9] on input at bounding box center [64, 7] width 68 height 6
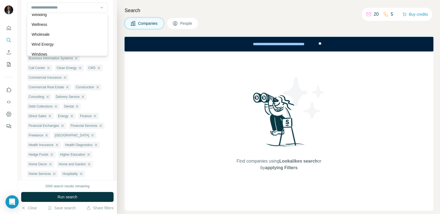
drag, startPoint x: 45, startPoint y: 36, endPoint x: 48, endPoint y: 16, distance: 20.6
click at [45, 36] on p "Wholesale" at bounding box center [41, 34] width 18 height 5
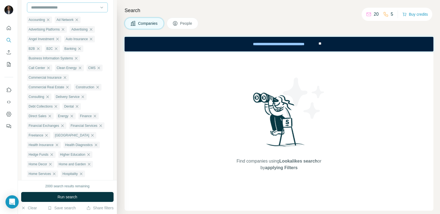
click at [48, 8] on input at bounding box center [64, 7] width 68 height 6
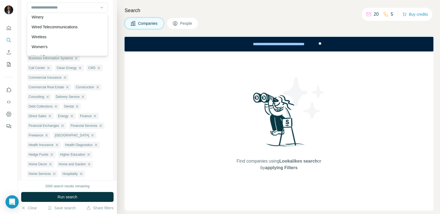
drag, startPoint x: 55, startPoint y: 27, endPoint x: 54, endPoint y: 22, distance: 5.0
click at [55, 27] on p "Wired Telecommunications" at bounding box center [55, 26] width 46 height 5
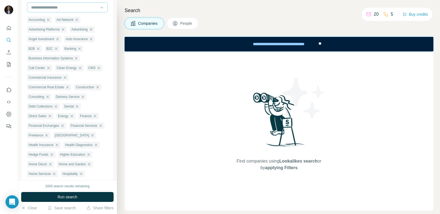
click at [54, 8] on input at bounding box center [64, 7] width 68 height 6
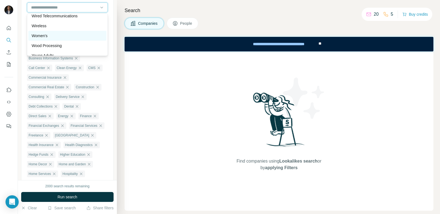
scroll to position [6137, 0]
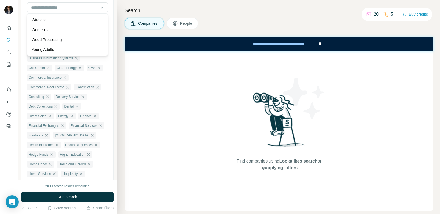
click at [134, 138] on div "Find companies using Lookalikes search or by applying Filters" at bounding box center [278, 130] width 309 height 159
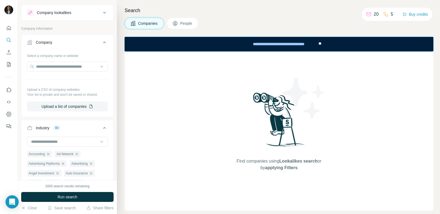
scroll to position [0, 0]
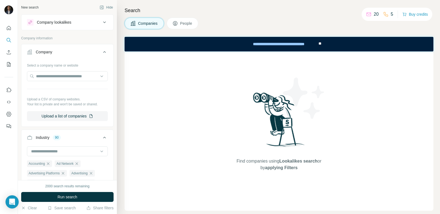
click at [104, 140] on icon at bounding box center [104, 137] width 7 height 7
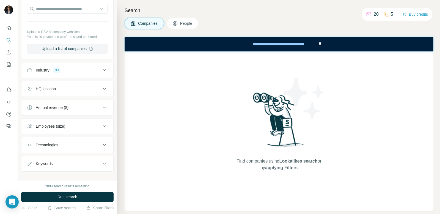
scroll to position [74, 0]
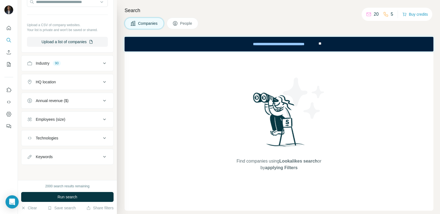
click at [96, 83] on div "HQ location" at bounding box center [64, 81] width 74 height 5
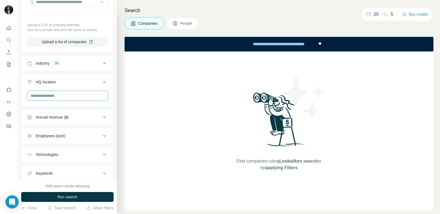
click at [79, 96] on input "text" at bounding box center [67, 96] width 81 height 10
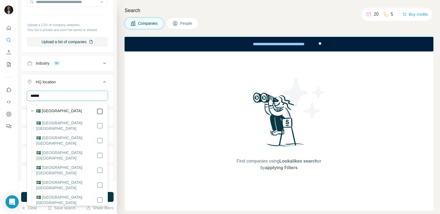
type input "******"
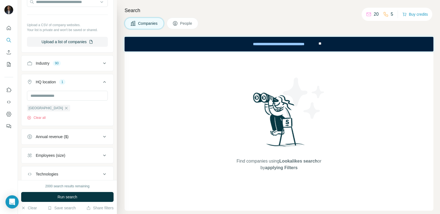
click at [105, 82] on icon at bounding box center [104, 82] width 3 height 2
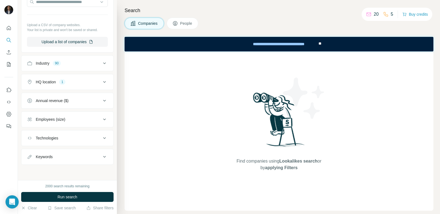
click at [104, 102] on icon at bounding box center [104, 100] width 7 height 7
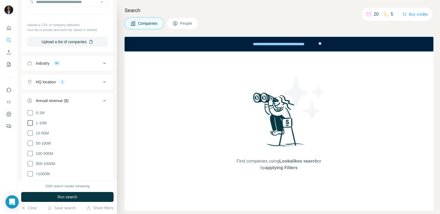
click at [30, 123] on icon at bounding box center [30, 123] width 7 height 7
click at [30, 134] on icon at bounding box center [30, 133] width 7 height 7
click at [32, 142] on icon at bounding box center [30, 143] width 7 height 7
click at [30, 151] on icon at bounding box center [30, 153] width 7 height 7
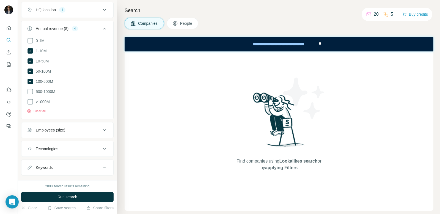
scroll to position [155, 0]
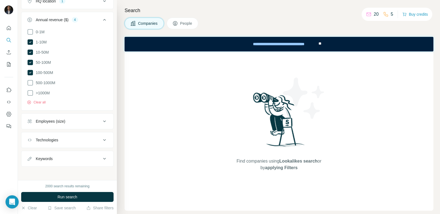
click at [85, 118] on div "Employees (size)" at bounding box center [64, 120] width 74 height 5
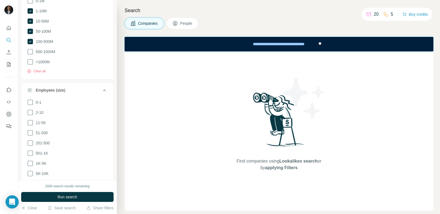
scroll to position [187, 0]
click at [31, 99] on div "0-1" at bounding box center [34, 101] width 14 height 7
click at [31, 109] on icon at bounding box center [30, 111] width 7 height 7
click at [32, 115] on ul "0-1 2-10 11-50 51-200 201-500 501-1K 1K-5K 5K-10K 10K-50K 50K-100K 100K-500K 50…" at bounding box center [67, 157] width 81 height 119
click at [31, 122] on icon at bounding box center [30, 121] width 7 height 7
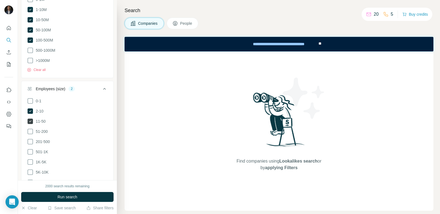
click at [29, 121] on icon at bounding box center [29, 120] width 5 height 5
click at [30, 129] on icon at bounding box center [29, 131] width 5 height 5
click at [29, 118] on icon at bounding box center [30, 121] width 7 height 7
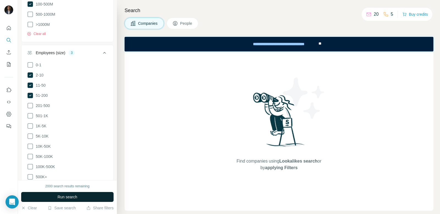
scroll to position [223, 0]
click at [99, 52] on div "Employees (size) 3" at bounding box center [64, 53] width 74 height 5
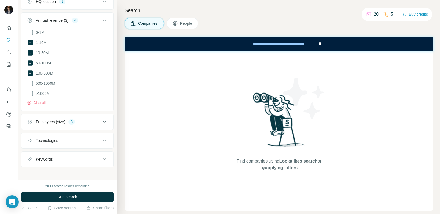
click at [103, 139] on icon at bounding box center [104, 140] width 7 height 7
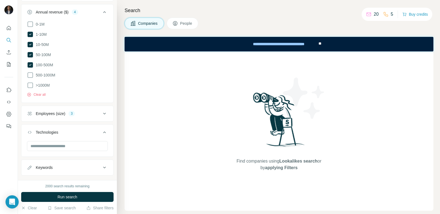
scroll to position [171, 0]
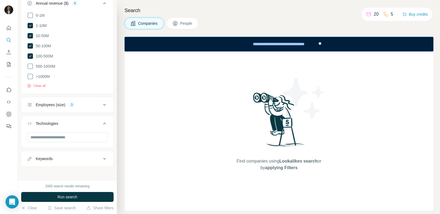
click at [104, 158] on icon at bounding box center [104, 158] width 7 height 7
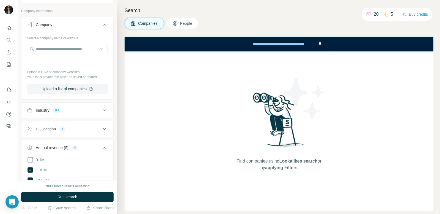
scroll to position [10, 0]
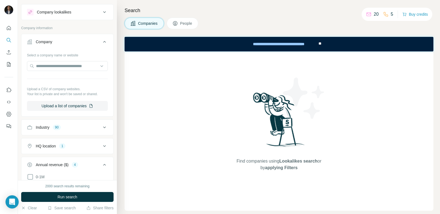
click at [87, 197] on button "Run search" at bounding box center [67, 197] width 92 height 10
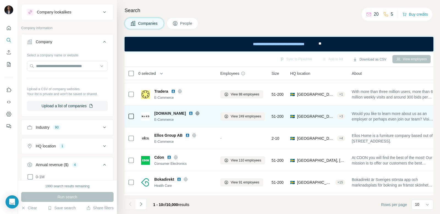
scroll to position [105, 0]
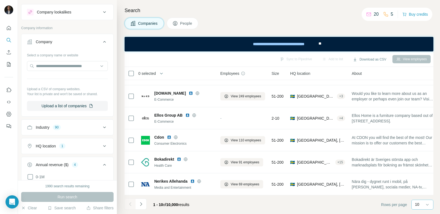
click at [418, 204] on p "10" at bounding box center [417, 203] width 4 height 5
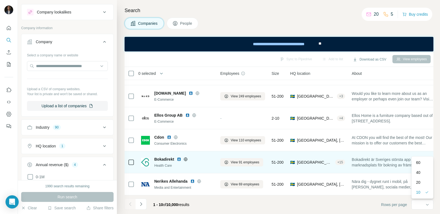
click at [422, 162] on div "60" at bounding box center [422, 162] width 13 height 5
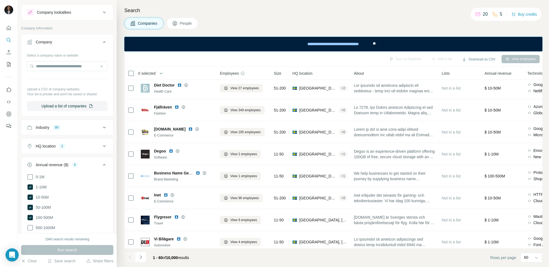
scroll to position [10, 0]
click at [102, 15] on icon at bounding box center [104, 12] width 7 height 7
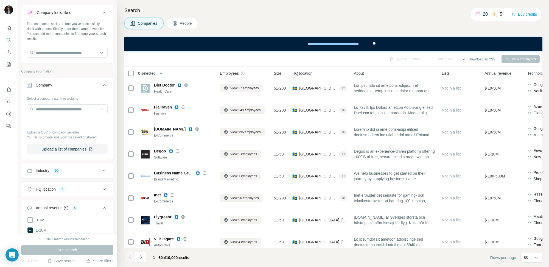
click at [104, 12] on icon at bounding box center [104, 12] width 7 height 7
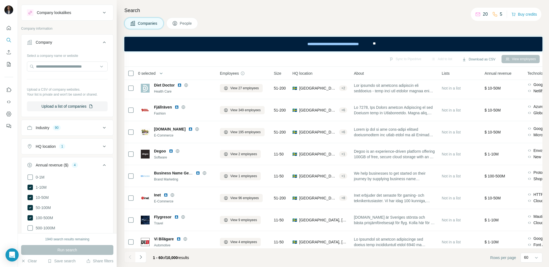
click at [187, 24] on span "People" at bounding box center [186, 23] width 13 height 5
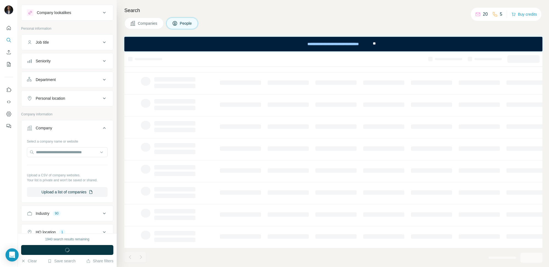
scroll to position [51, 0]
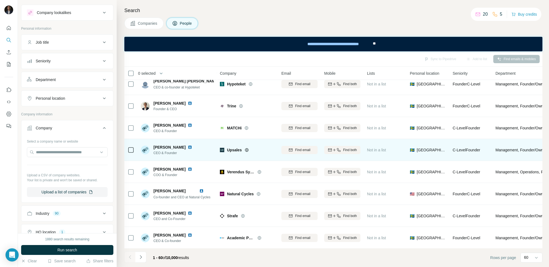
scroll to position [492, 0]
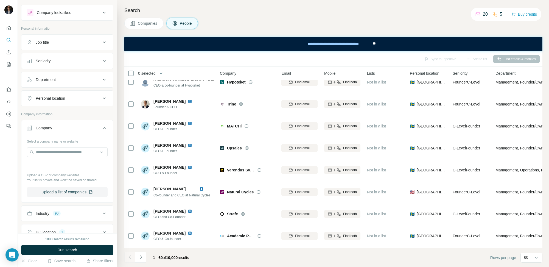
click at [97, 41] on div "Job title" at bounding box center [64, 42] width 74 height 5
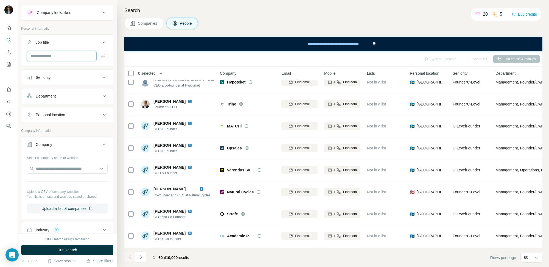
click at [93, 56] on input "text" at bounding box center [62, 56] width 70 height 10
type input "*"
click at [104, 56] on div at bounding box center [67, 56] width 81 height 10
click at [77, 57] on input "text" at bounding box center [62, 56] width 70 height 10
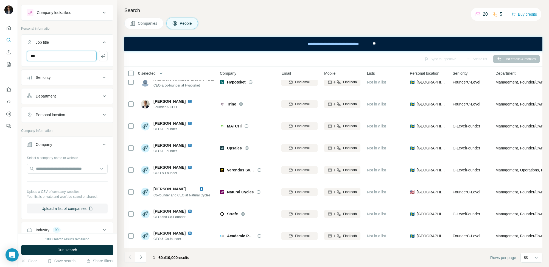
type input "***"
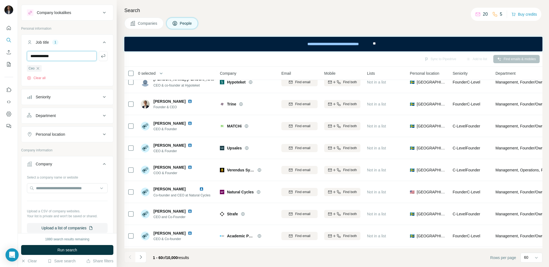
type input "**********"
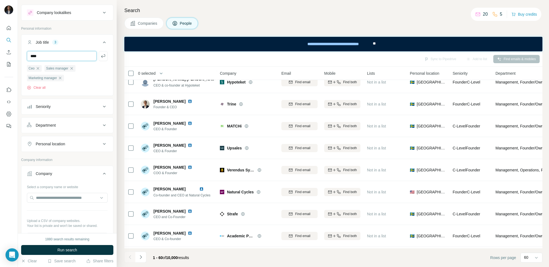
type input "***"
type input "**********"
click at [284, 29] on div "Search Companies People Sync to Pipedrive Add to list Find emails & mobiles 0 s…" at bounding box center [333, 133] width 433 height 267
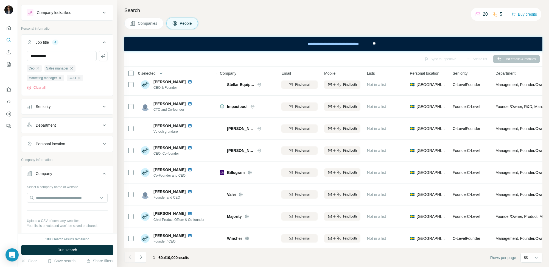
scroll to position [988, 0]
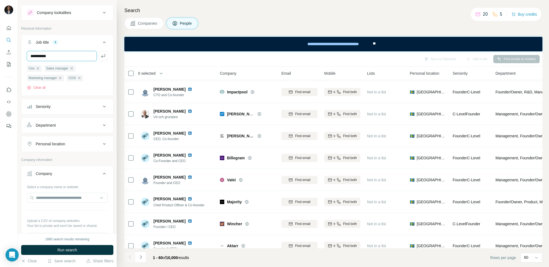
click at [72, 56] on input "**********" at bounding box center [62, 56] width 70 height 10
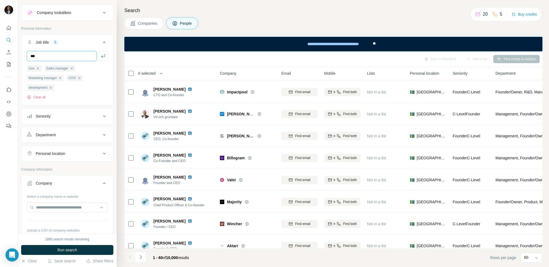
type input "***"
click at [76, 55] on input "text" at bounding box center [62, 56] width 70 height 10
type input "*"
type input "**********"
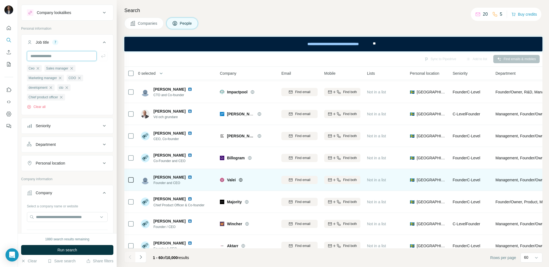
scroll to position [1008, 0]
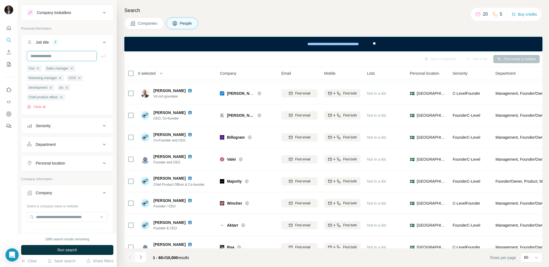
click at [74, 55] on input "text" at bounding box center [62, 56] width 70 height 10
type input "**"
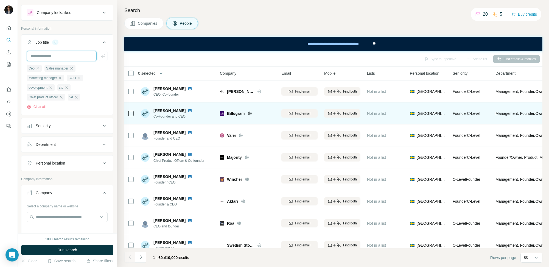
scroll to position [1041, 0]
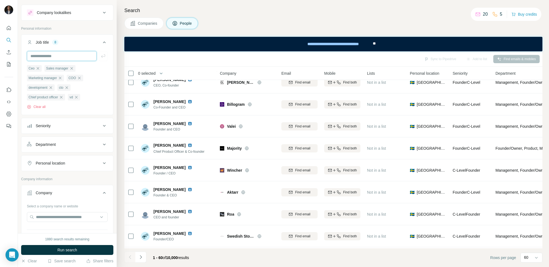
click at [71, 52] on input "text" at bounding box center [62, 56] width 70 height 10
type input "********"
type input "*******"
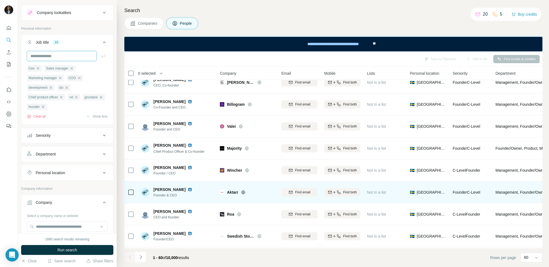
scroll to position [1106, 0]
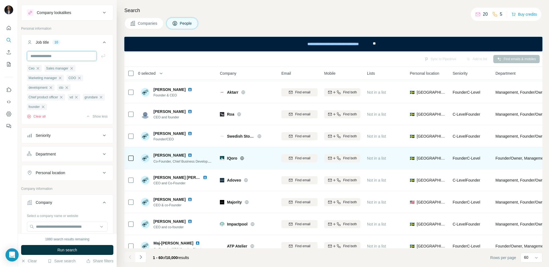
scroll to position [1146, 0]
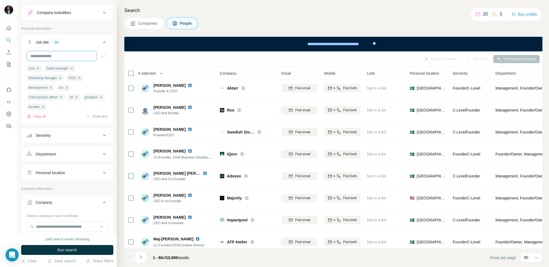
click at [61, 57] on input "text" at bounding box center [62, 56] width 70 height 10
click at [64, 57] on input "text" at bounding box center [62, 56] width 70 height 10
drag, startPoint x: 85, startPoint y: 56, endPoint x: 44, endPoint y: 56, distance: 40.9
click at [44, 56] on input "**********" at bounding box center [62, 56] width 70 height 10
type input "**********"
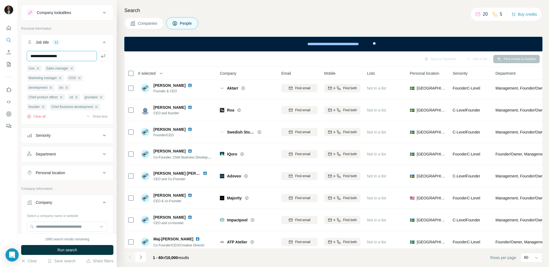
click at [32, 57] on input "**********" at bounding box center [62, 56] width 70 height 10
type input "**********"
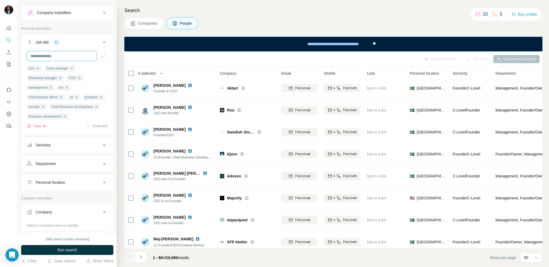
click at [52, 55] on input "text" at bounding box center [62, 56] width 70 height 10
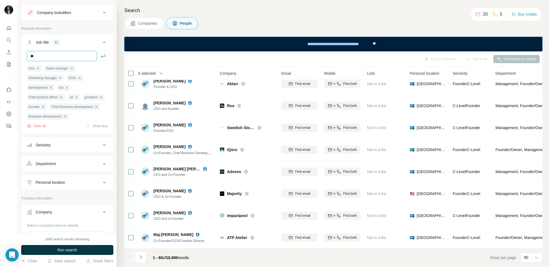
type input "*"
click at [57, 213] on span "Run search" at bounding box center [67, 249] width 20 height 5
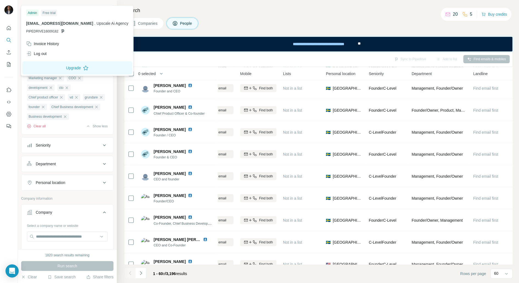
scroll to position [1134, 84]
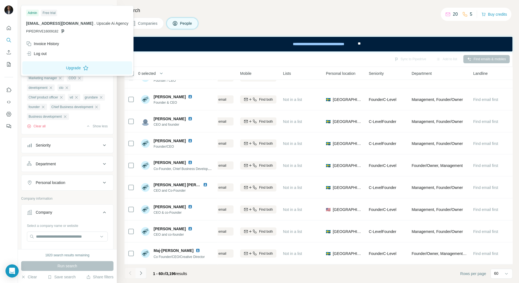
click at [141, 213] on icon "Navigate to next page" at bounding box center [140, 272] width 5 height 5
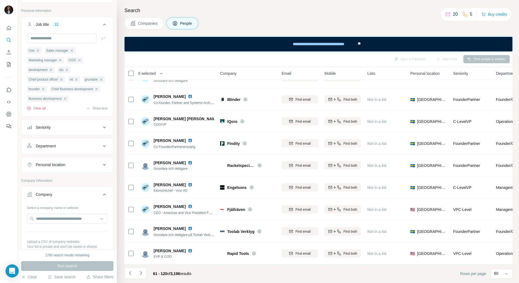
scroll to position [31, 0]
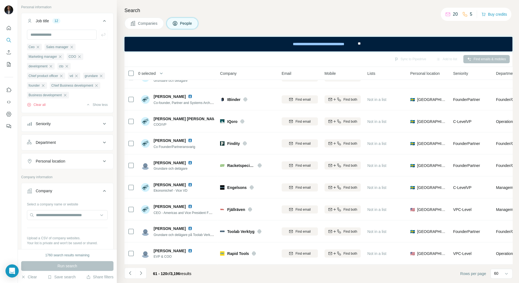
click at [105, 18] on icon at bounding box center [104, 21] width 7 height 7
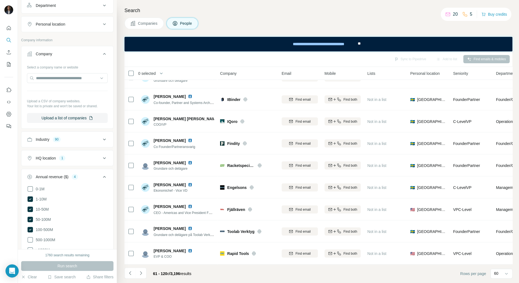
scroll to position [80, 0]
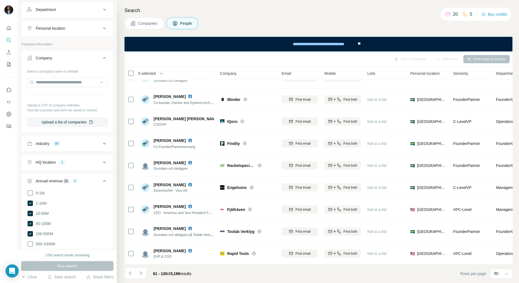
click at [106, 141] on icon at bounding box center [104, 143] width 7 height 7
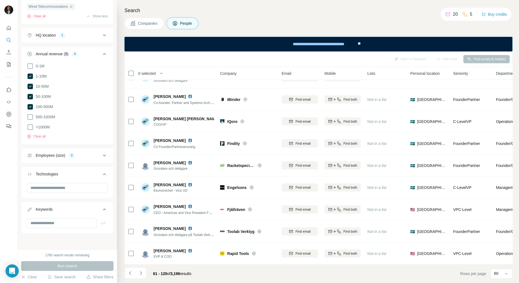
scroll to position [685, 0]
click at [52, 213] on button "Save search" at bounding box center [62, 276] width 28 height 5
click at [59, 213] on div "Save search" at bounding box center [77, 256] width 58 height 11
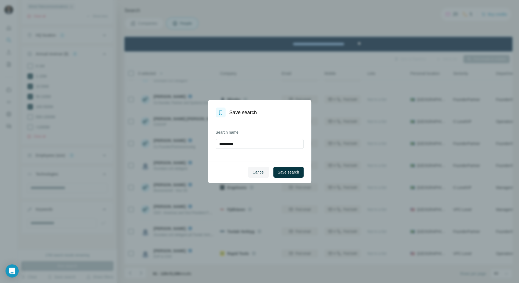
click at [257, 150] on div "**********" at bounding box center [259, 138] width 103 height 43
click at [264, 145] on input "**********" at bounding box center [260, 144] width 88 height 10
type input "**********"
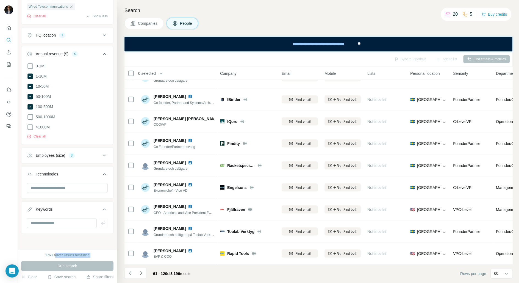
drag, startPoint x: 55, startPoint y: 253, endPoint x: 104, endPoint y: 260, distance: 50.0
click at [104, 213] on div "1760 search results remaining Run search Clear Save search Share filters" at bounding box center [67, 266] width 99 height 34
click at [141, 213] on icon "Navigate to next page" at bounding box center [141, 273] width 2 height 4
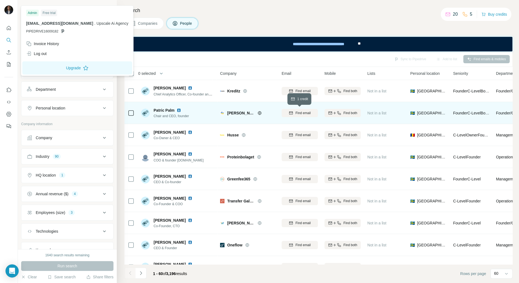
drag, startPoint x: 310, startPoint y: 112, endPoint x: 305, endPoint y: 123, distance: 11.6
click at [310, 112] on span "Find email" at bounding box center [302, 112] width 15 height 5
click at [336, 74] on span "Mobile" at bounding box center [329, 73] width 11 height 5
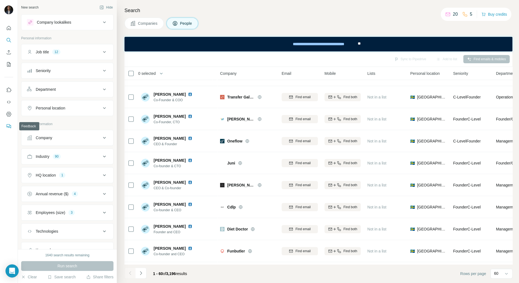
scroll to position [291, 0]
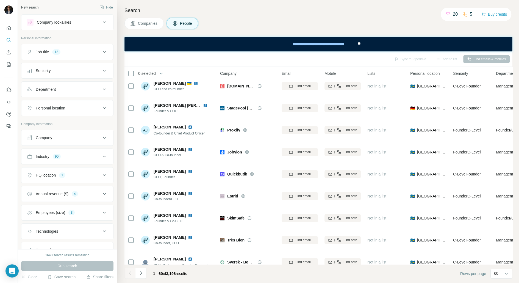
click at [105, 155] on icon at bounding box center [104, 156] width 7 height 7
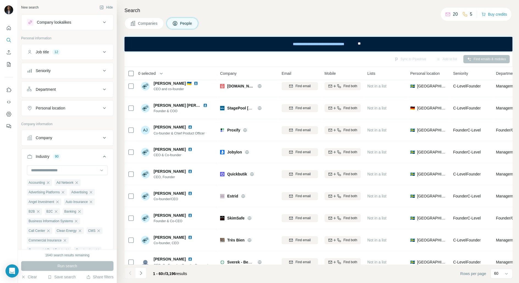
click at [105, 155] on icon at bounding box center [104, 156] width 3 height 2
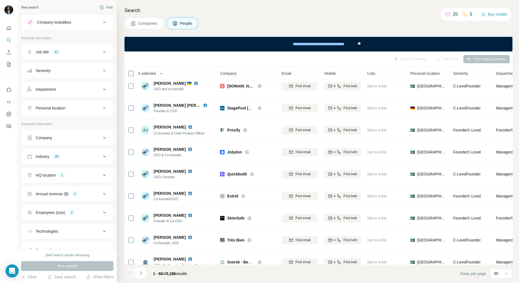
click at [100, 154] on div "Industry 90" at bounding box center [64, 156] width 74 height 5
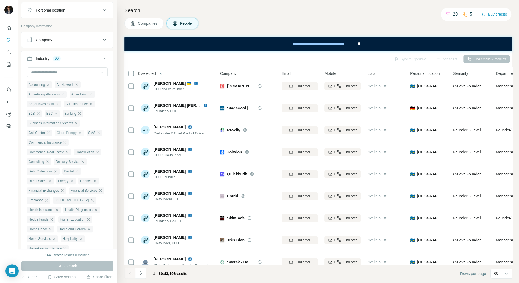
scroll to position [99, 0]
click at [85, 160] on icon "button" at bounding box center [82, 160] width 4 height 4
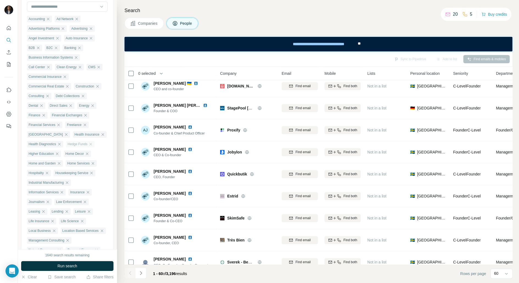
scroll to position [164, 0]
click at [48, 202] on icon "button" at bounding box center [48, 201] width 2 height 2
click at [93, 174] on icon "button" at bounding box center [91, 172] width 2 height 2
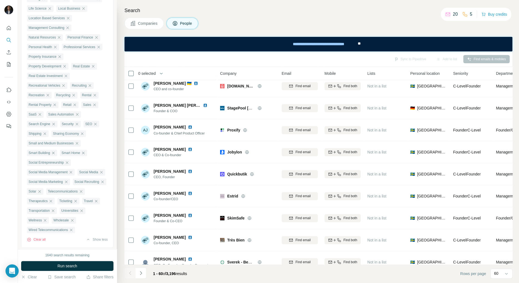
scroll to position [370, 0]
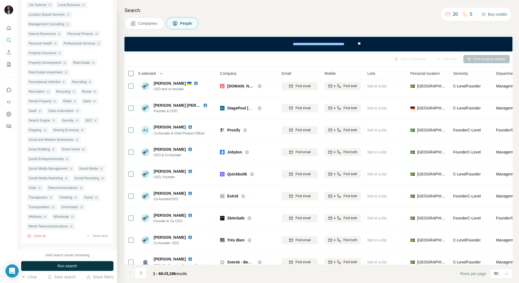
click at [489, 17] on button "Buy credits" at bounding box center [494, 14] width 26 height 8
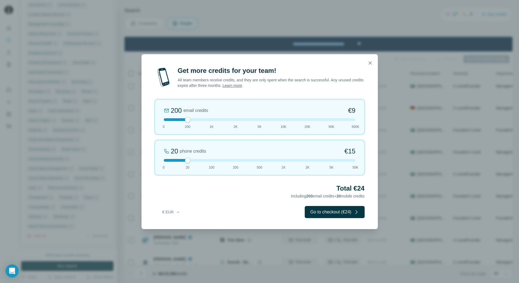
click at [237, 121] on div "200 email credits €9 0 200 1K 2K 5K 10K 20K 50K 500K" at bounding box center [260, 116] width 210 height 35
click at [369, 62] on icon "button" at bounding box center [369, 62] width 5 height 5
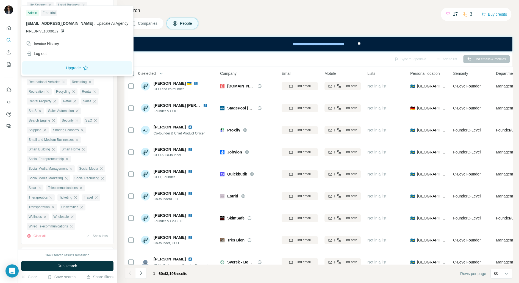
click at [265, 26] on div "Companies People" at bounding box center [318, 24] width 388 height 12
